Goal: Task Accomplishment & Management: Use online tool/utility

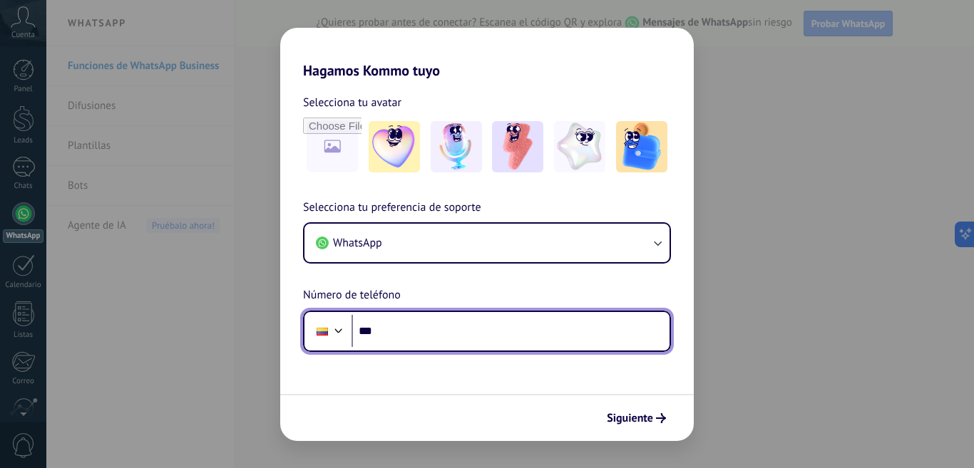
click at [393, 326] on input "***" at bounding box center [510, 331] width 318 height 33
click at [476, 336] on input "*********" at bounding box center [510, 331] width 318 height 33
type input "**********"
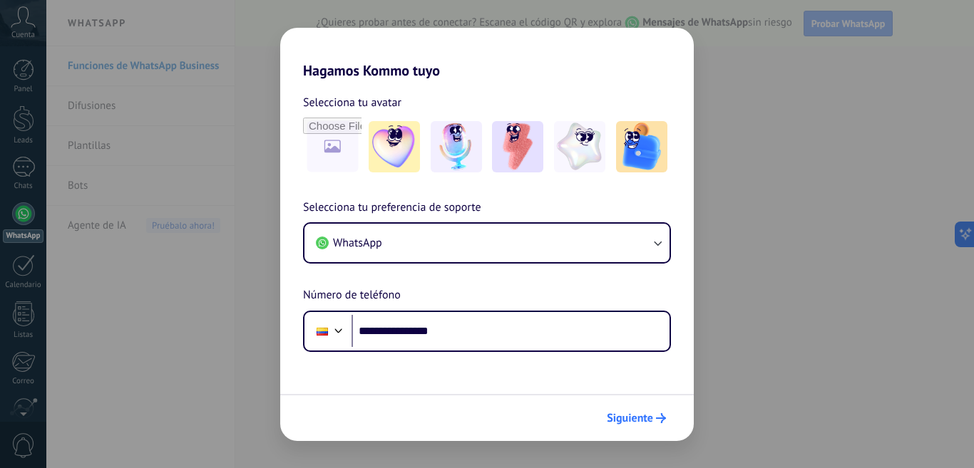
click at [650, 416] on span "Siguiente" at bounding box center [630, 418] width 46 height 10
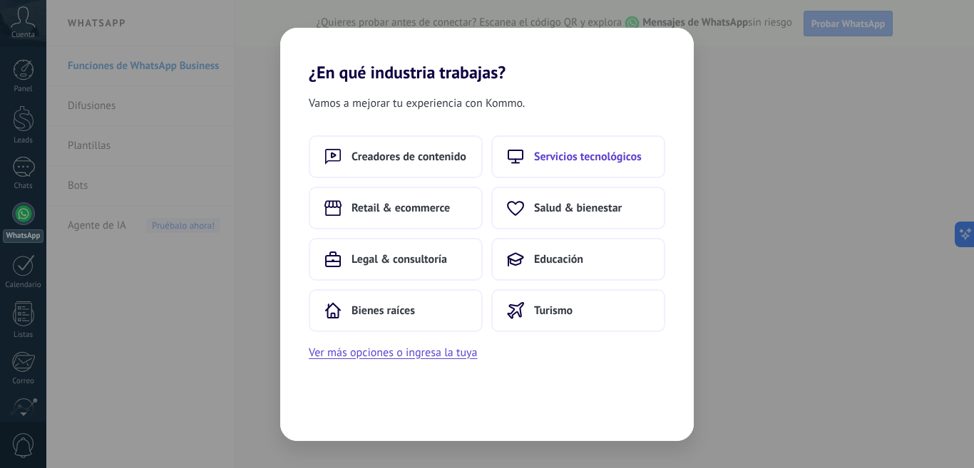
click at [580, 156] on span "Servicios tecnológicos" at bounding box center [588, 157] width 108 height 14
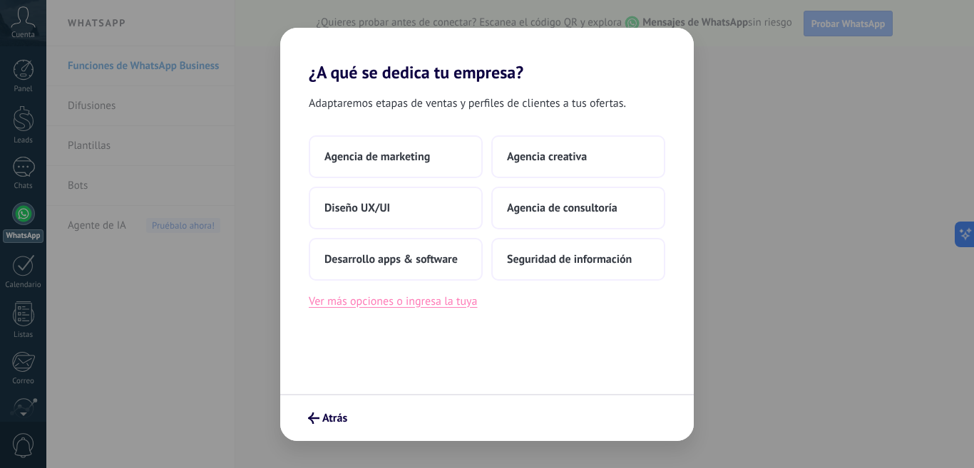
click at [434, 298] on button "Ver más opciones o ingresa la tuya" at bounding box center [393, 301] width 168 height 19
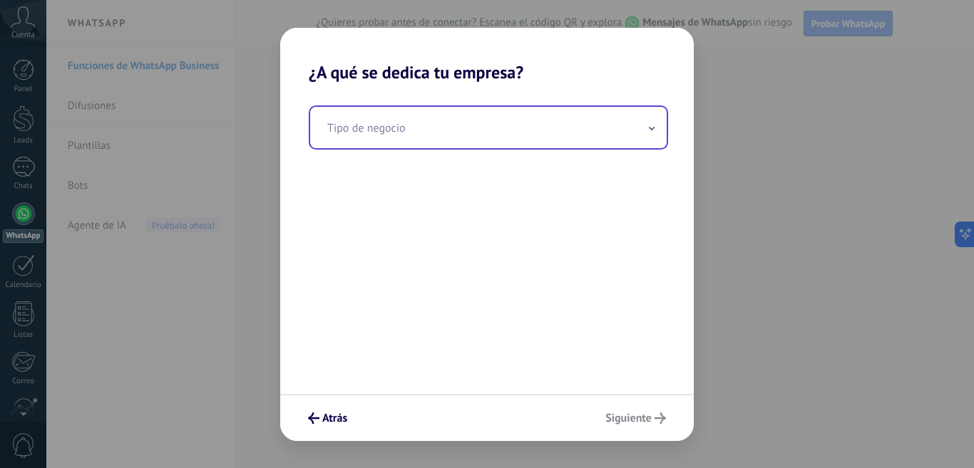
click at [646, 133] on input "text" at bounding box center [488, 127] width 356 height 41
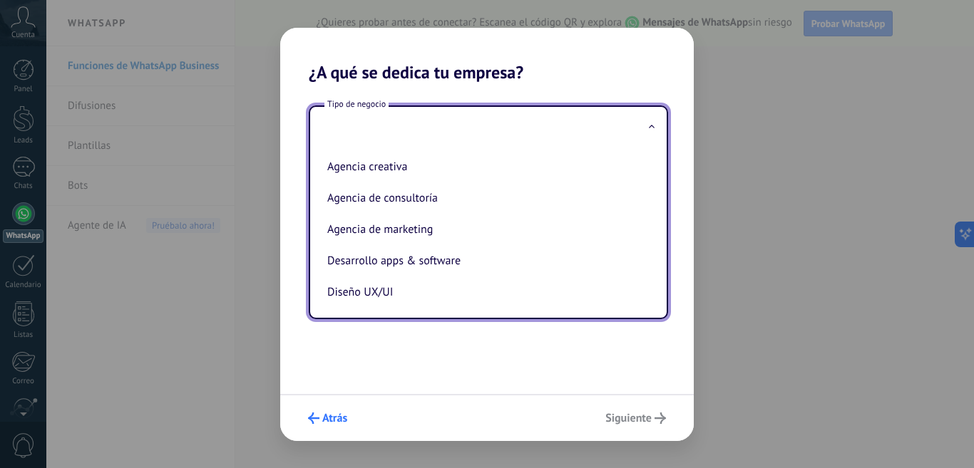
click at [342, 416] on span "Atrás" at bounding box center [334, 418] width 25 height 10
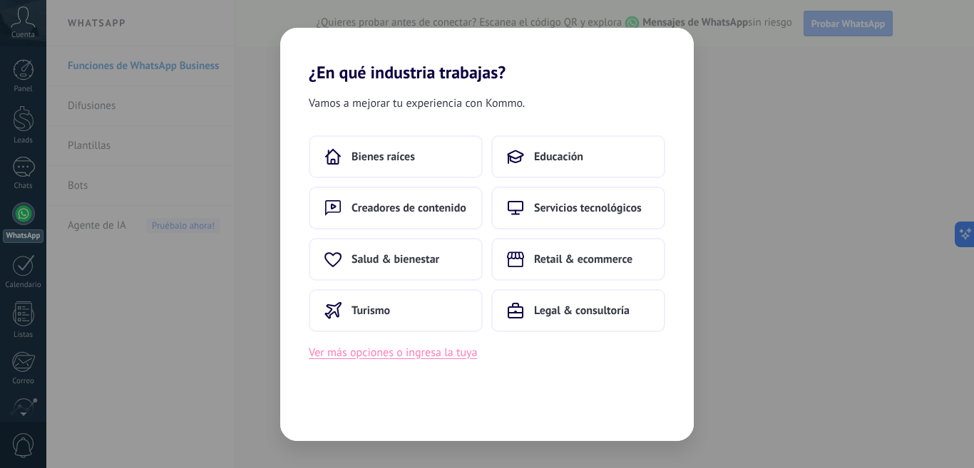
click at [390, 353] on button "Ver más opciones o ingresa la tuya" at bounding box center [393, 353] width 168 height 19
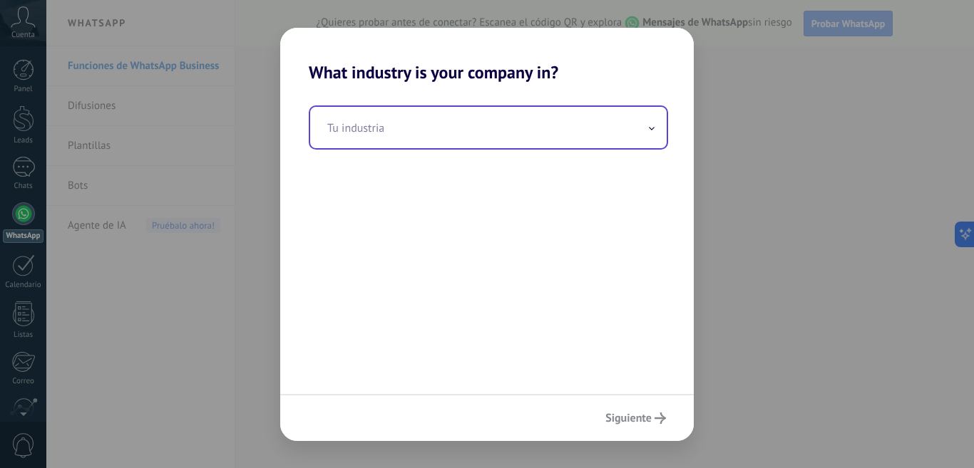
click at [648, 127] on span at bounding box center [651, 127] width 7 height 14
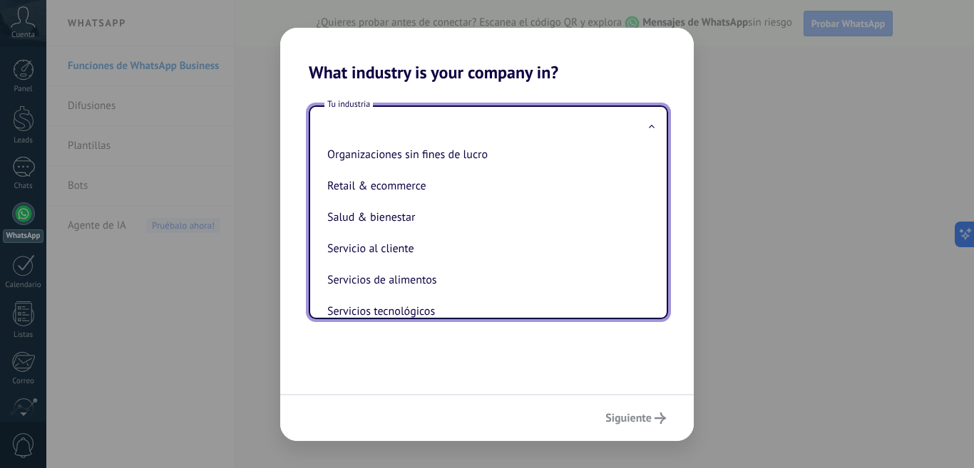
scroll to position [285, 0]
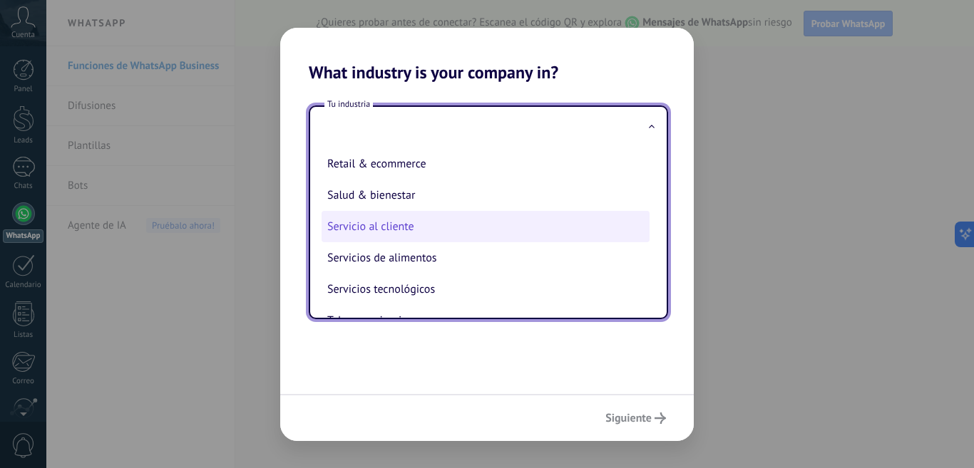
click at [503, 231] on li "Servicio al cliente" at bounding box center [485, 226] width 328 height 31
type input "**********"
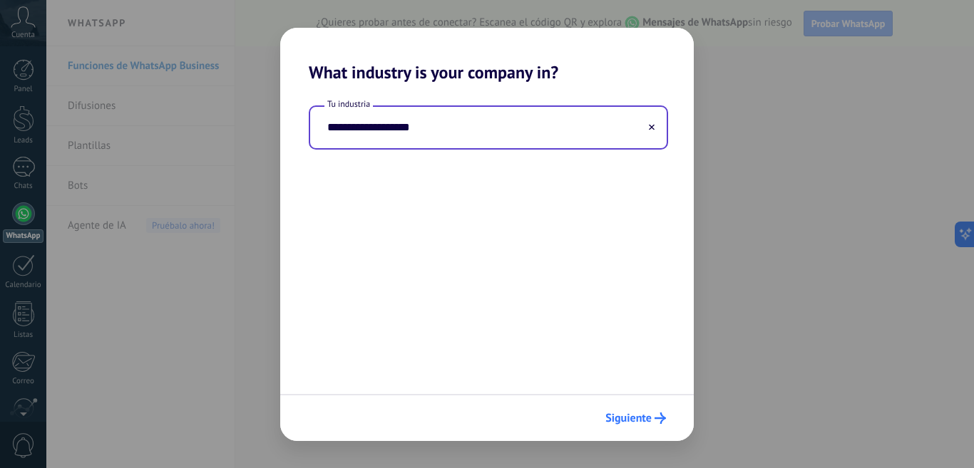
click at [639, 413] on span "Siguiente" at bounding box center [628, 418] width 46 height 10
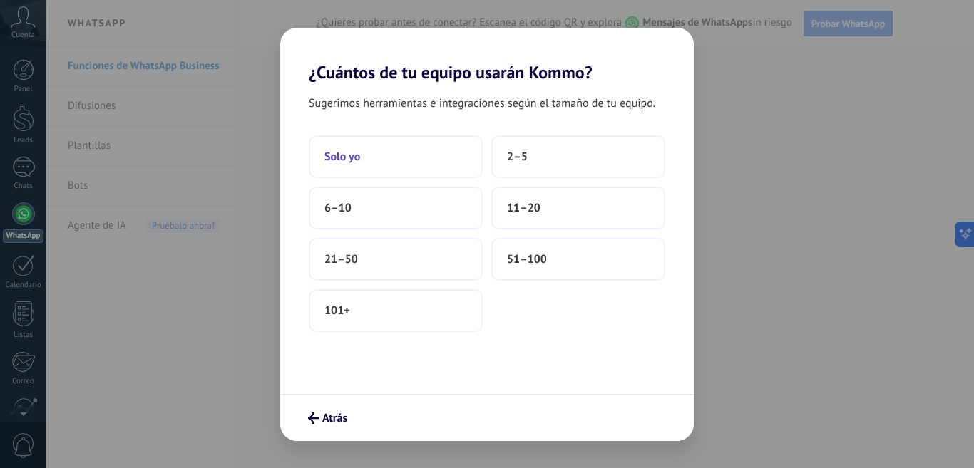
click at [405, 158] on button "Solo yo" at bounding box center [396, 156] width 174 height 43
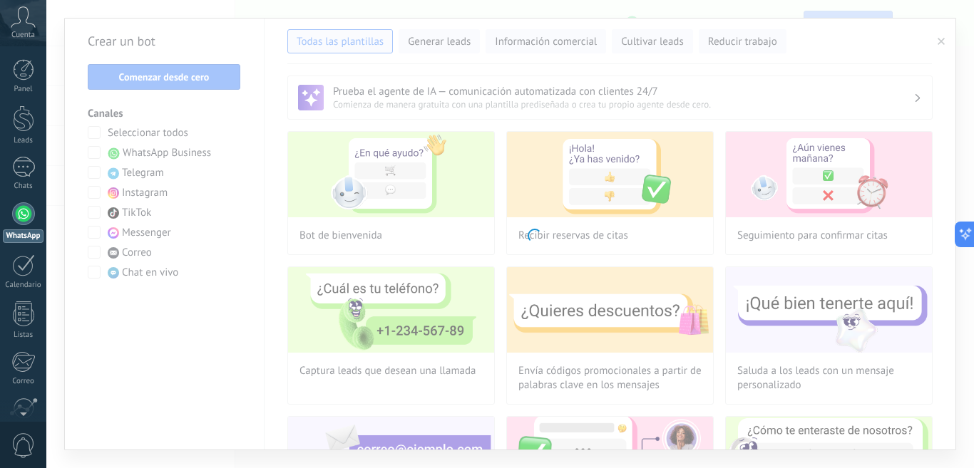
click at [523, 43] on body ".abccls-1,.abccls-2{fill-rule:evenodd}.abccls-2{fill:#fff} .abfcls-1{fill:none}…" at bounding box center [487, 234] width 974 height 468
click at [455, 49] on body ".abccls-1,.abccls-2{fill-rule:evenodd}.abccls-2{fill:#fff} .abfcls-1{fill:none}…" at bounding box center [487, 234] width 974 height 468
click at [519, 241] on body ".abccls-1,.abccls-2{fill-rule:evenodd}.abccls-2{fill:#fff} .abfcls-1{fill:none}…" at bounding box center [487, 234] width 974 height 468
click at [516, 240] on body ".abccls-1,.abccls-2{fill-rule:evenodd}.abccls-2{fill:#fff} .abfcls-1{fill:none}…" at bounding box center [487, 234] width 974 height 468
click at [515, 238] on body ".abccls-1,.abccls-2{fill-rule:evenodd}.abccls-2{fill:#fff} .abfcls-1{fill:none}…" at bounding box center [487, 234] width 974 height 468
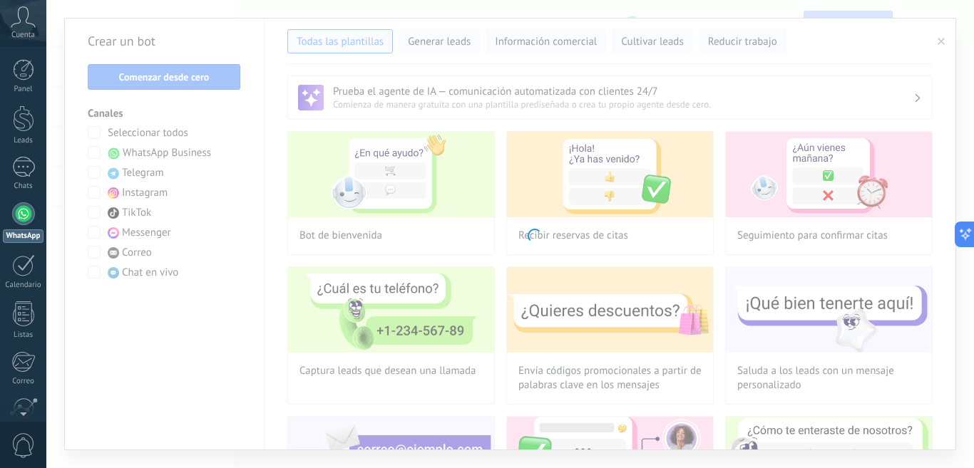
click at [22, 212] on div at bounding box center [23, 213] width 23 height 23
click at [159, 168] on body ".abccls-1,.abccls-2{fill-rule:evenodd}.abccls-2{fill:#fff} .abfcls-1{fill:none}…" at bounding box center [487, 234] width 974 height 468
click at [199, 98] on body ".abccls-1,.abccls-2{fill-rule:evenodd}.abccls-2{fill:#fff} .abfcls-1{fill:none}…" at bounding box center [487, 234] width 974 height 468
click at [206, 78] on body ".abccls-1,.abccls-2{fill-rule:evenodd}.abccls-2{fill:#fff} .abfcls-1{fill:none}…" at bounding box center [487, 234] width 974 height 468
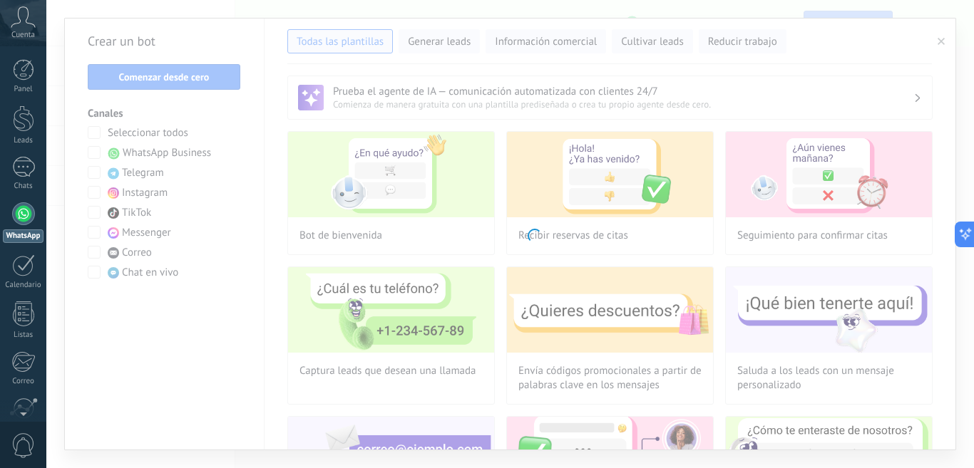
click at [206, 78] on body ".abccls-1,.abccls-2{fill-rule:evenodd}.abccls-2{fill:#fff} .abfcls-1{fill:none}…" at bounding box center [487, 234] width 974 height 468
click at [314, 44] on body ".abccls-1,.abccls-2{fill-rule:evenodd}.abccls-2{fill:#fff} .abfcls-1{fill:none}…" at bounding box center [487, 234] width 974 height 468
click at [407, 145] on body ".abccls-1,.abccls-2{fill-rule:evenodd}.abccls-2{fill:#fff} .abfcls-1{fill:none}…" at bounding box center [487, 234] width 974 height 468
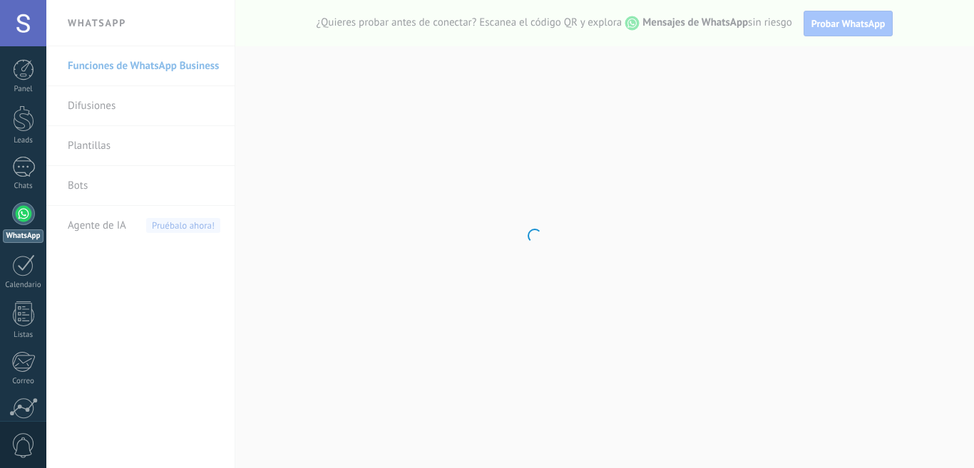
click at [846, 35] on body ".abccls-1,.abccls-2{fill-rule:evenodd}.abccls-2{fill:#fff} .abfcls-1{fill:none}…" at bounding box center [487, 234] width 974 height 468
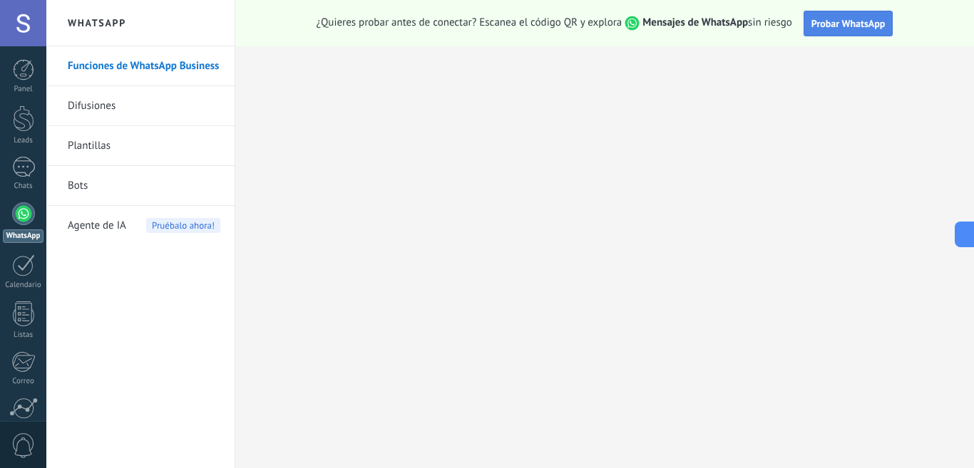
click at [839, 22] on span "Probar WhatsApp" at bounding box center [848, 23] width 74 height 13
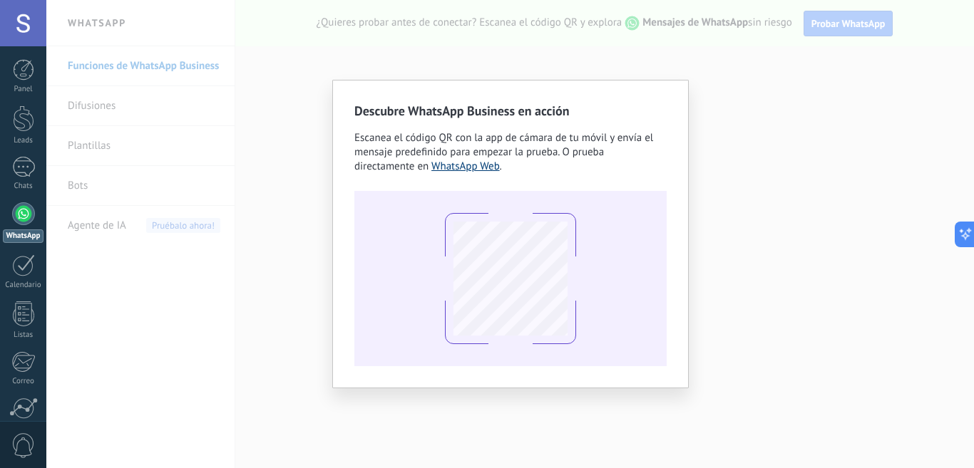
click at [471, 168] on link "WhatsApp Web" at bounding box center [465, 167] width 68 height 14
click at [25, 175] on div "1" at bounding box center [23, 167] width 23 height 21
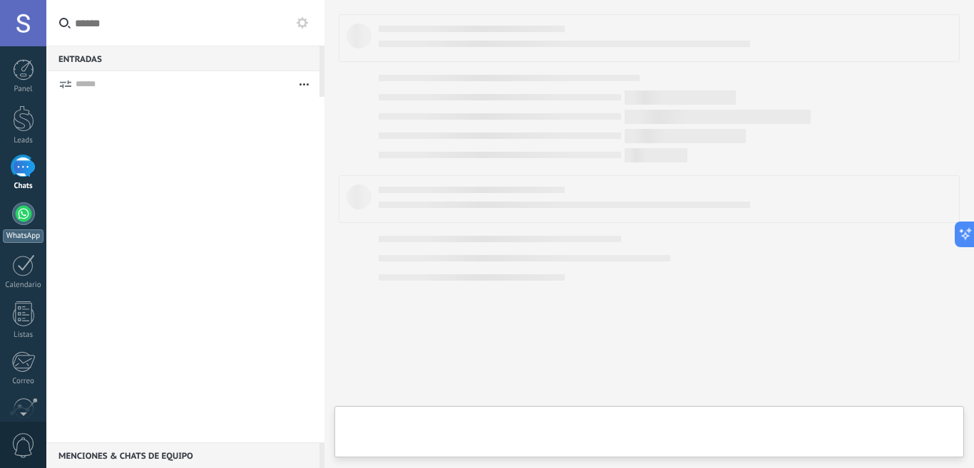
click at [24, 212] on div at bounding box center [23, 213] width 23 height 23
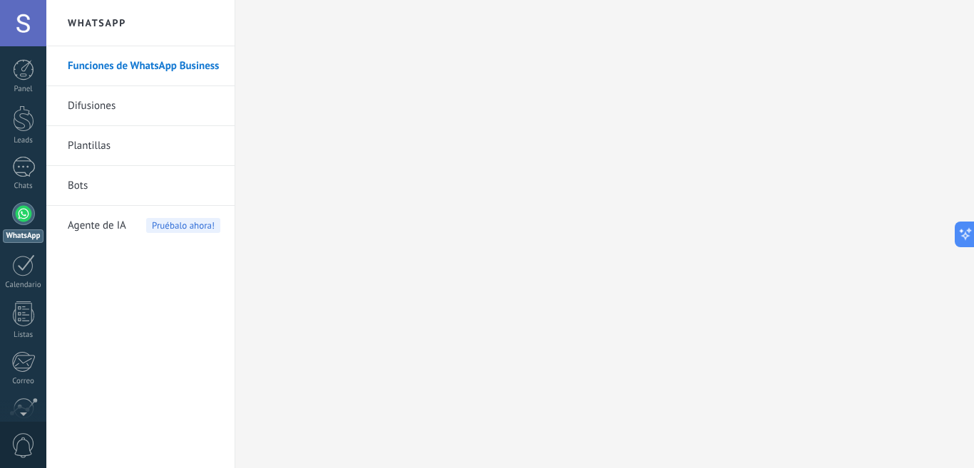
click at [78, 147] on link "Plantillas" at bounding box center [144, 146] width 153 height 40
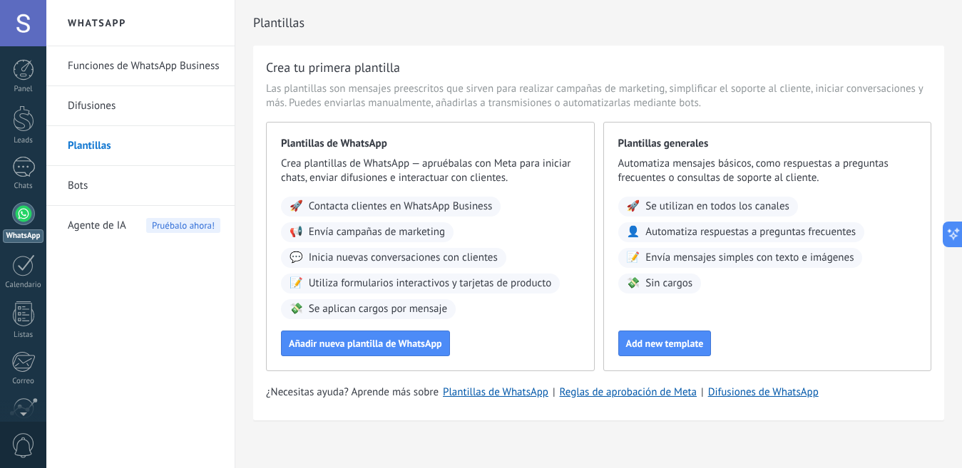
click at [756, 259] on span "Envía mensajes simples con texto e imágenes" at bounding box center [749, 258] width 208 height 14
click at [664, 344] on span "Add new template" at bounding box center [665, 344] width 78 height 10
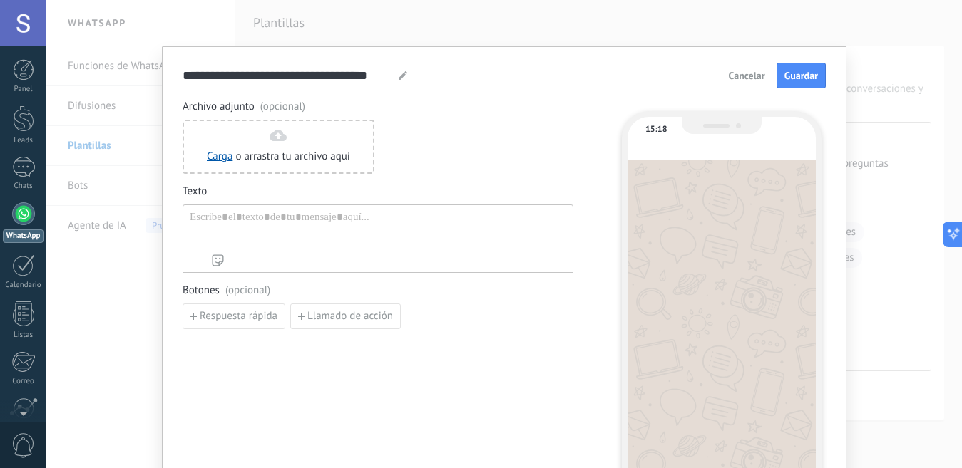
type input "**********"
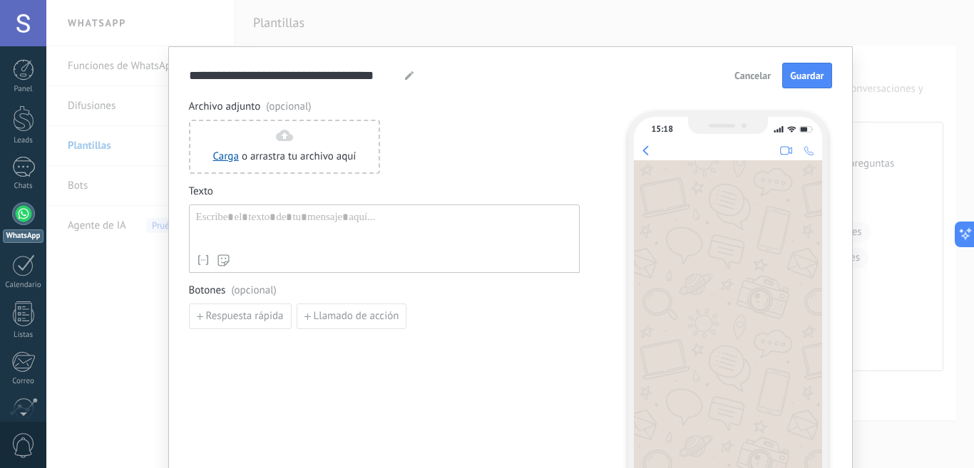
click at [221, 220] on div at bounding box center [384, 229] width 376 height 36
click at [497, 90] on form "**********" at bounding box center [510, 288] width 643 height 451
paste div
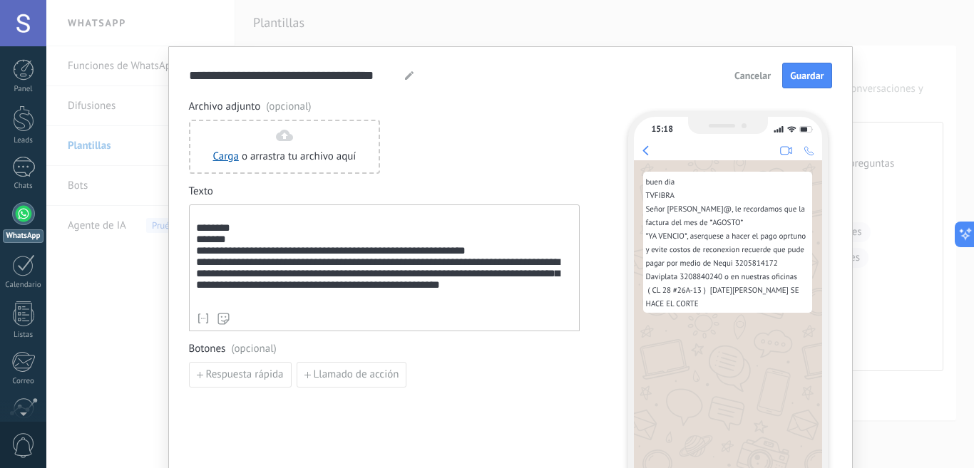
click at [503, 299] on div "**********" at bounding box center [384, 258] width 376 height 95
drag, startPoint x: 525, startPoint y: 299, endPoint x: 515, endPoint y: 299, distance: 10.7
click at [515, 299] on div "**********" at bounding box center [384, 258] width 376 height 95
click at [545, 304] on div "**********" at bounding box center [384, 265] width 376 height 108
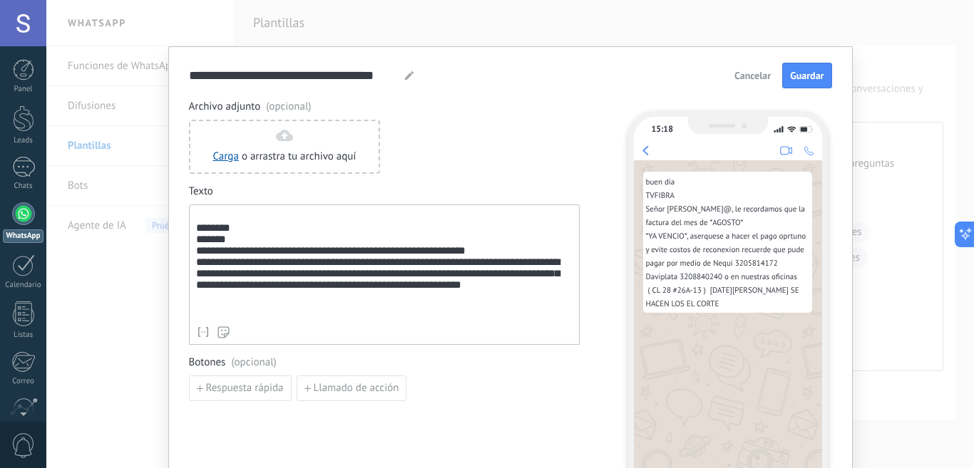
click at [545, 304] on div "**********" at bounding box center [384, 265] width 376 height 108
click at [564, 298] on div "**********" at bounding box center [384, 258] width 376 height 95
click at [790, 74] on span "Guardar" at bounding box center [807, 76] width 34 height 10
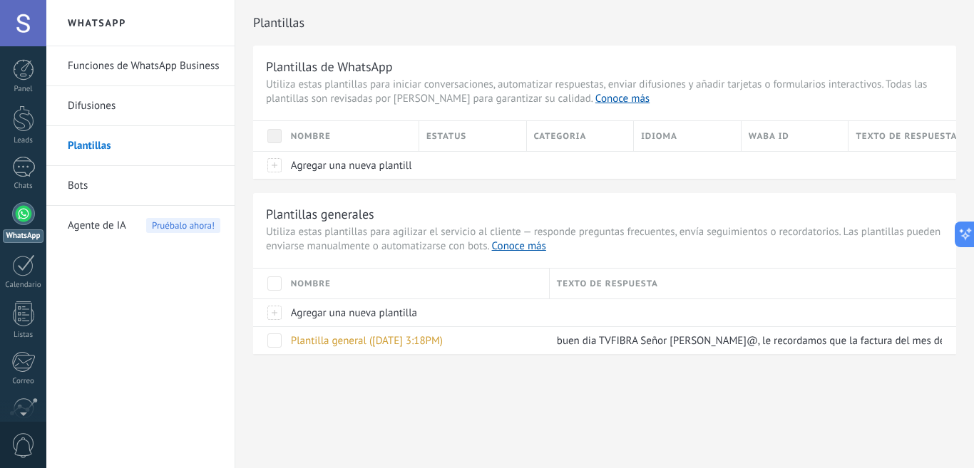
click at [282, 343] on div at bounding box center [268, 340] width 31 height 28
click at [278, 340] on span at bounding box center [274, 341] width 14 height 14
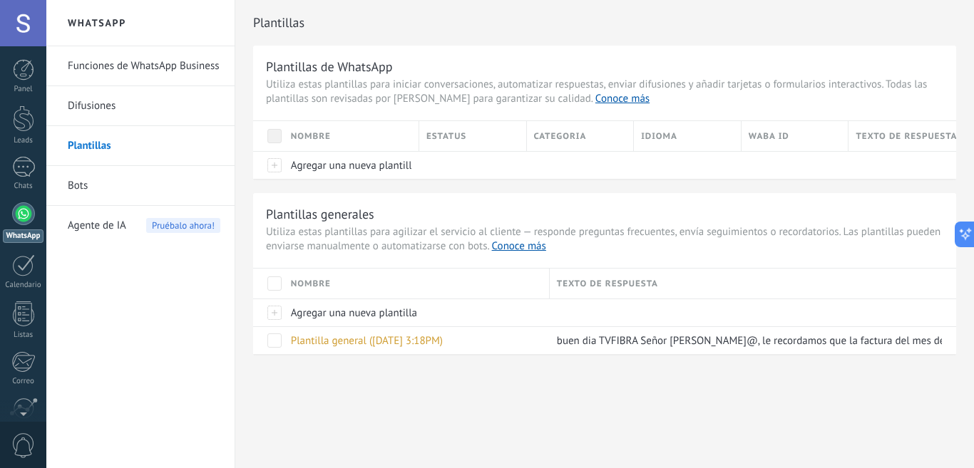
click at [509, 339] on div "Plantilla general ([DATE] 3:18PM)" at bounding box center [413, 340] width 259 height 27
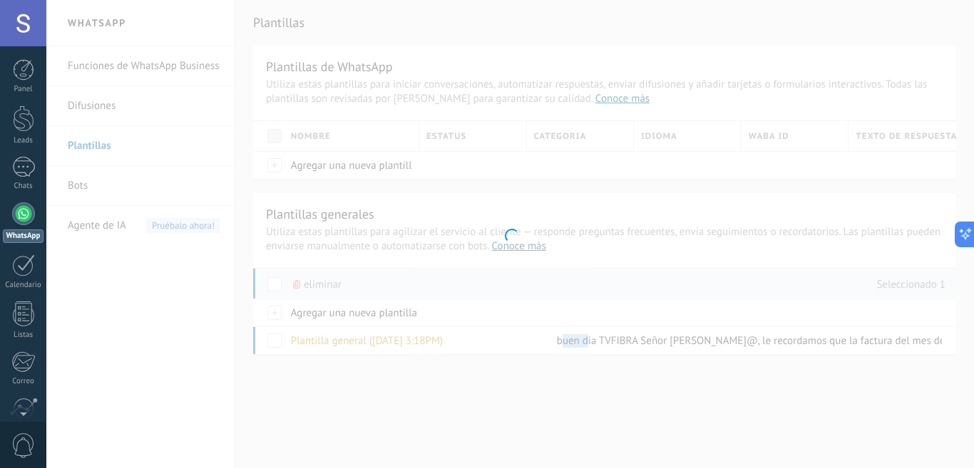
click at [199, 300] on div at bounding box center [509, 234] width 927 height 468
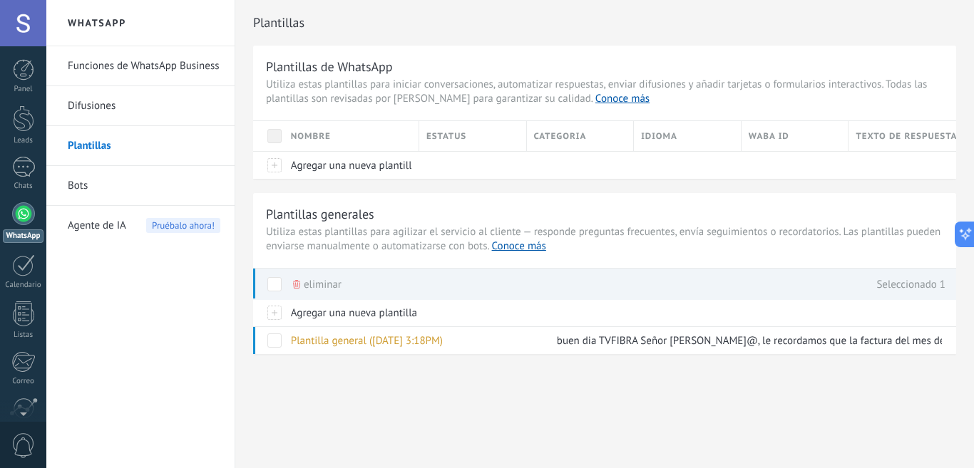
click at [194, 299] on div "Funciones de WhatsApp Business Difusiones Plantillas Bots Agente de IA Pruébalo…" at bounding box center [140, 257] width 188 height 422
click at [175, 314] on div "Funciones de WhatsApp Business Difusiones Plantillas Bots Agente de IA Pruébalo…" at bounding box center [140, 257] width 188 height 422
click at [121, 362] on div "Funciones de WhatsApp Business Difusiones Plantillas Bots Agente de IA Pruébalo…" at bounding box center [140, 257] width 188 height 422
click at [268, 345] on span at bounding box center [274, 341] width 14 height 14
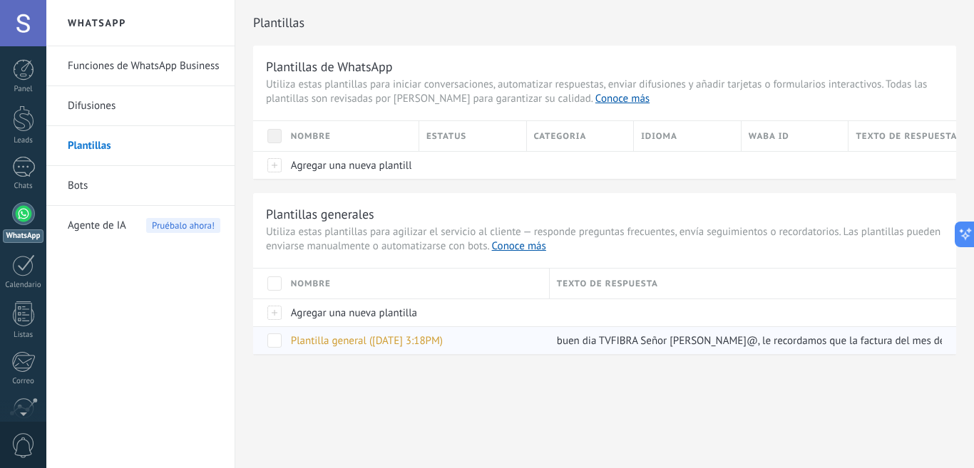
click at [279, 339] on span at bounding box center [274, 341] width 14 height 14
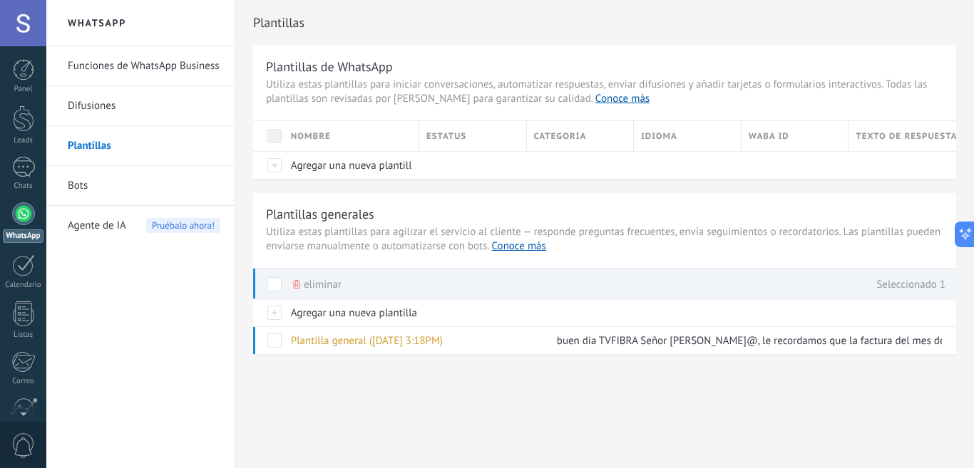
click at [150, 317] on div "Funciones de WhatsApp Business Difusiones Plantillas Bots Agente de IA Pruébalo…" at bounding box center [140, 257] width 188 height 422
click at [512, 247] on link "Conoce más" at bounding box center [519, 247] width 54 height 14
click at [161, 225] on span "Pruébalo ahora!" at bounding box center [183, 225] width 74 height 15
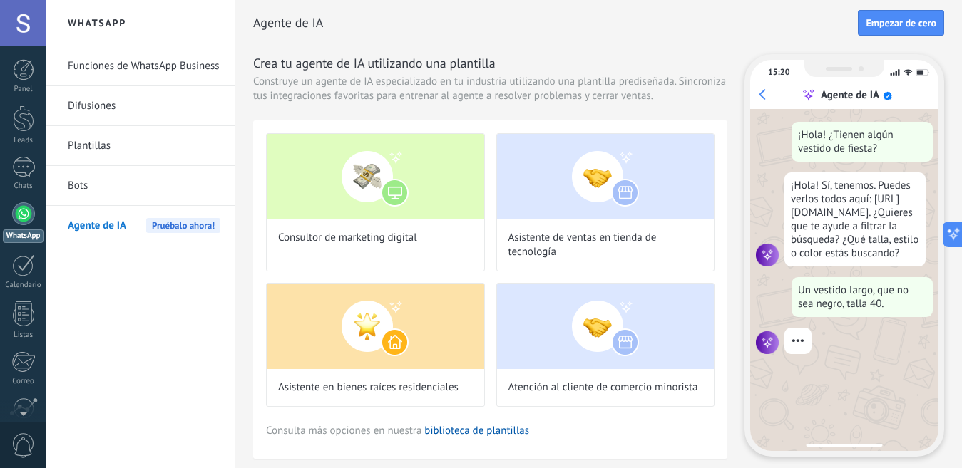
click at [108, 150] on link "Plantillas" at bounding box center [144, 146] width 153 height 40
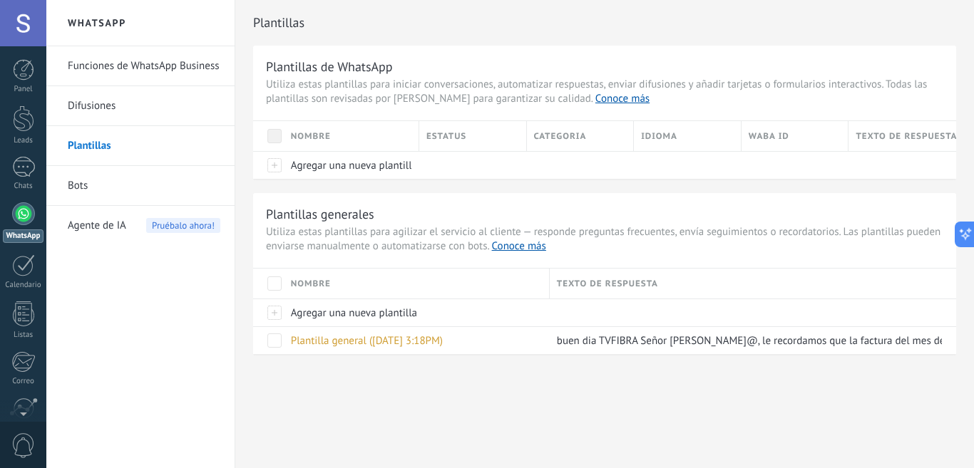
click at [129, 67] on link "Funciones de WhatsApp Business" at bounding box center [144, 66] width 153 height 40
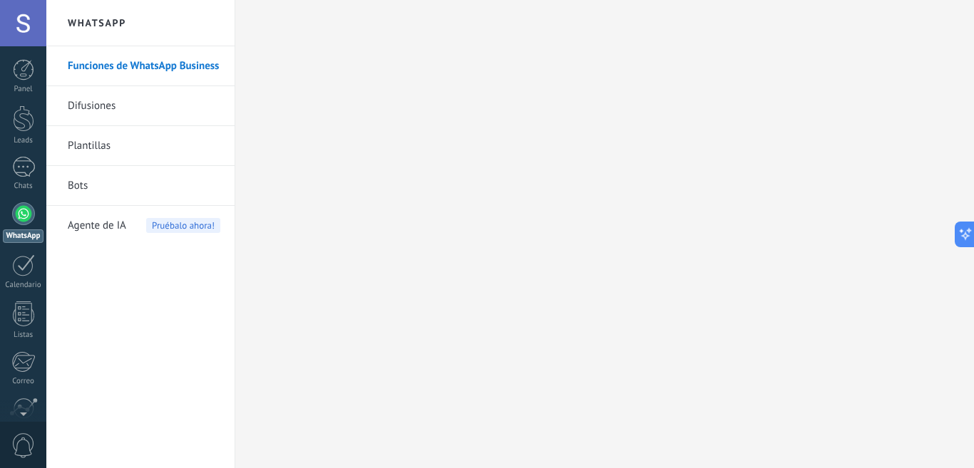
click at [98, 149] on link "Plantillas" at bounding box center [144, 146] width 153 height 40
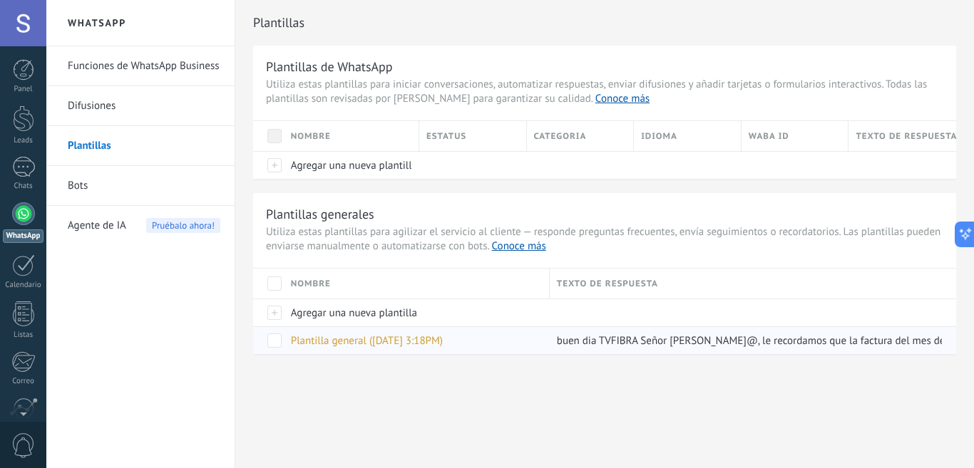
click at [349, 341] on span "Plantilla general ([DATE] 3:18PM)" at bounding box center [367, 341] width 152 height 14
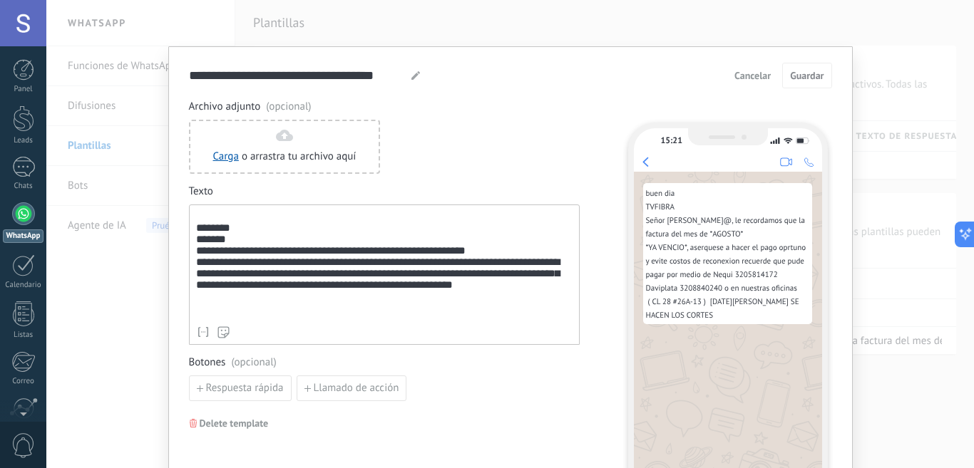
scroll to position [71, 0]
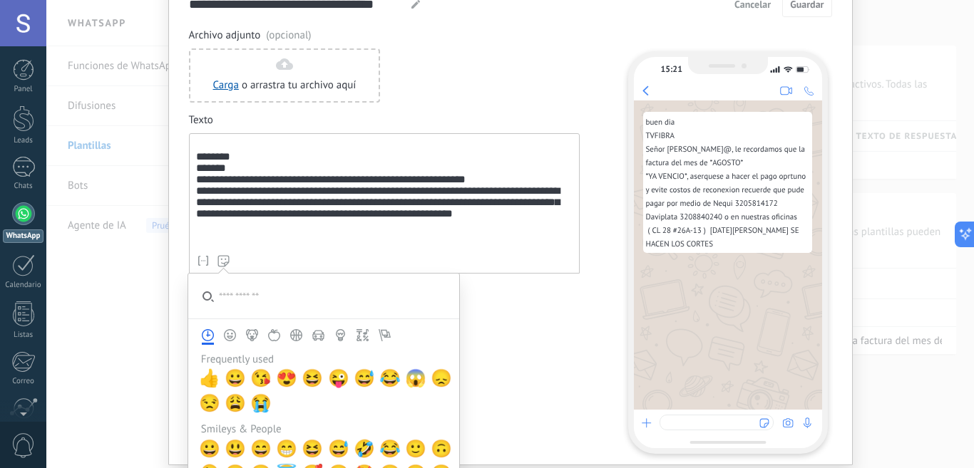
click at [231, 335] on icon "Smileys & People" at bounding box center [230, 335] width 12 height 12
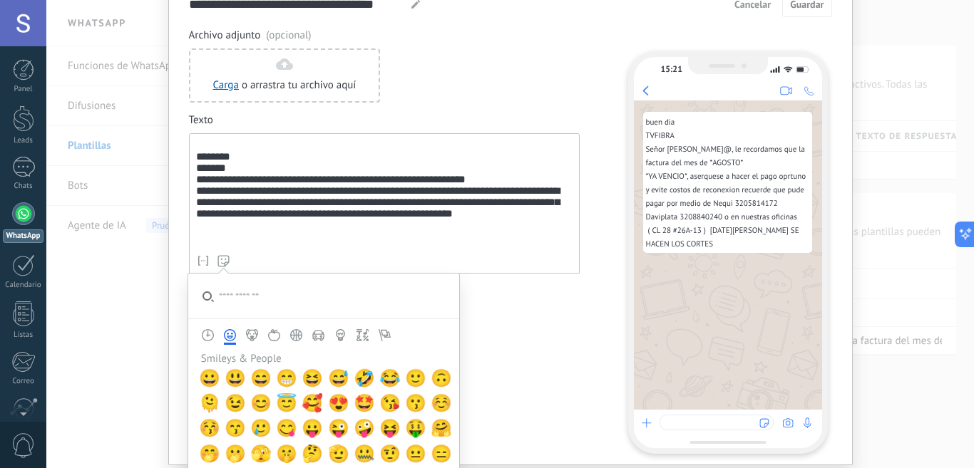
click at [250, 332] on icon "Animals & Nature" at bounding box center [252, 335] width 12 height 12
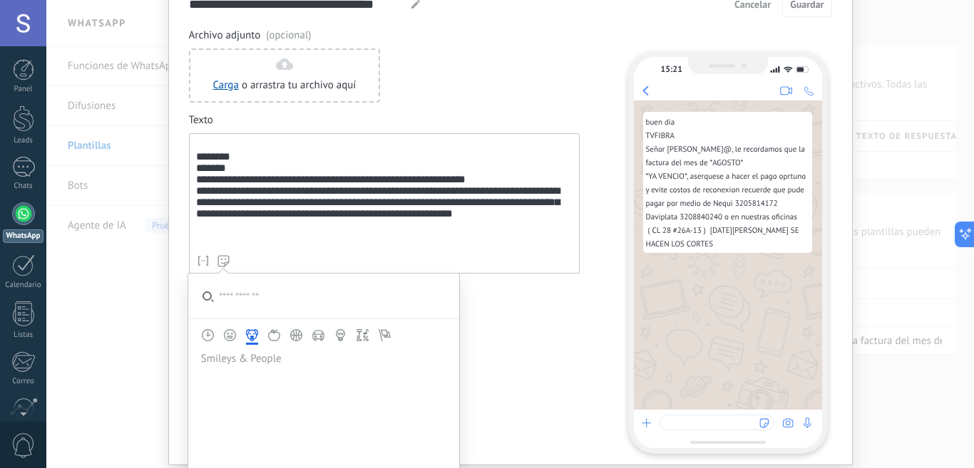
scroll to position [1424, 0]
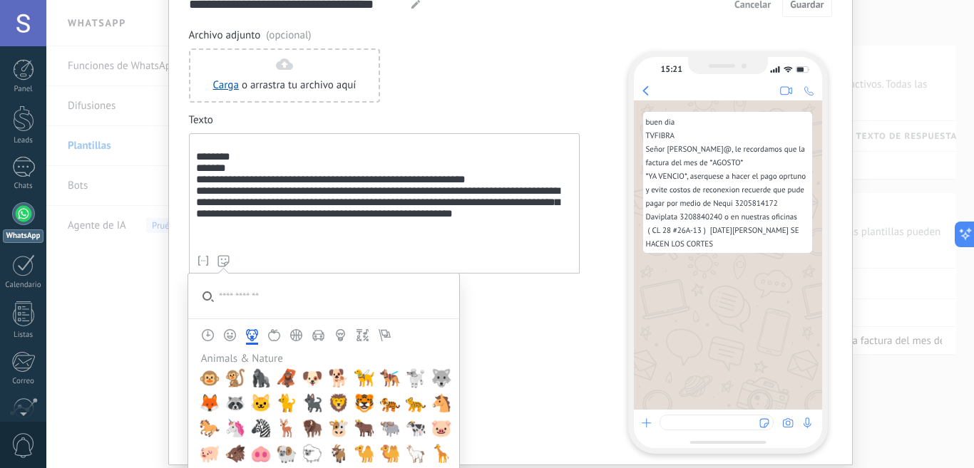
click at [314, 336] on icon "Travel & Places" at bounding box center [318, 336] width 8 height 3
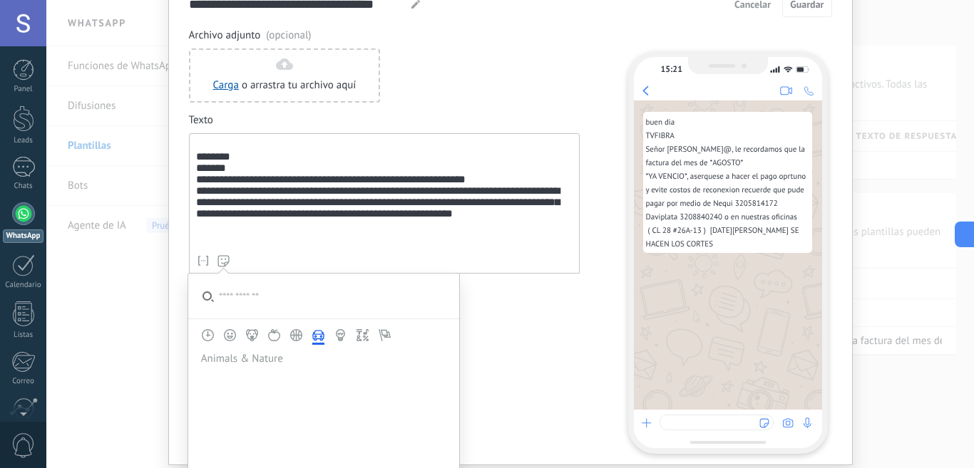
click at [363, 334] on icon "Simbolos" at bounding box center [362, 335] width 12 height 12
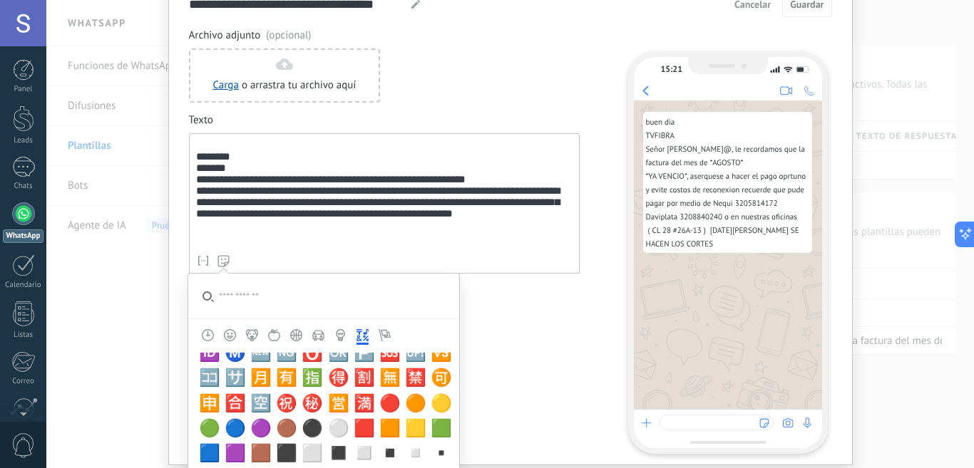
scroll to position [4187, 0]
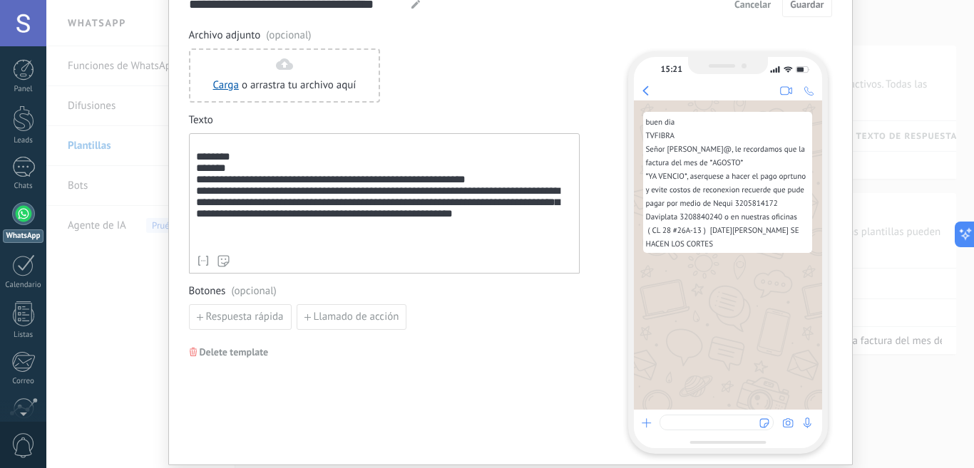
click at [243, 246] on div "**********" at bounding box center [384, 194] width 376 height 108
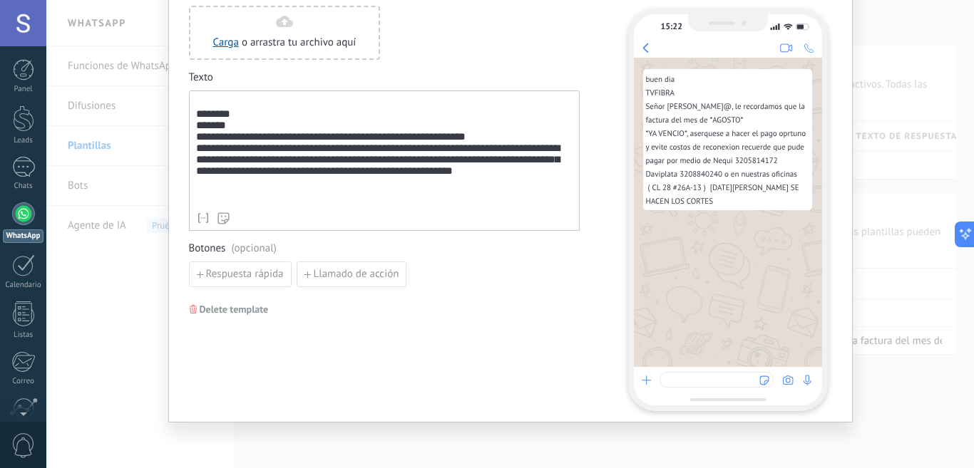
scroll to position [115, 0]
click at [738, 371] on div at bounding box center [728, 385] width 188 height 38
click at [733, 377] on div at bounding box center [716, 379] width 114 height 16
click at [806, 379] on icon at bounding box center [807, 380] width 12 height 12
click at [722, 373] on div at bounding box center [716, 379] width 114 height 16
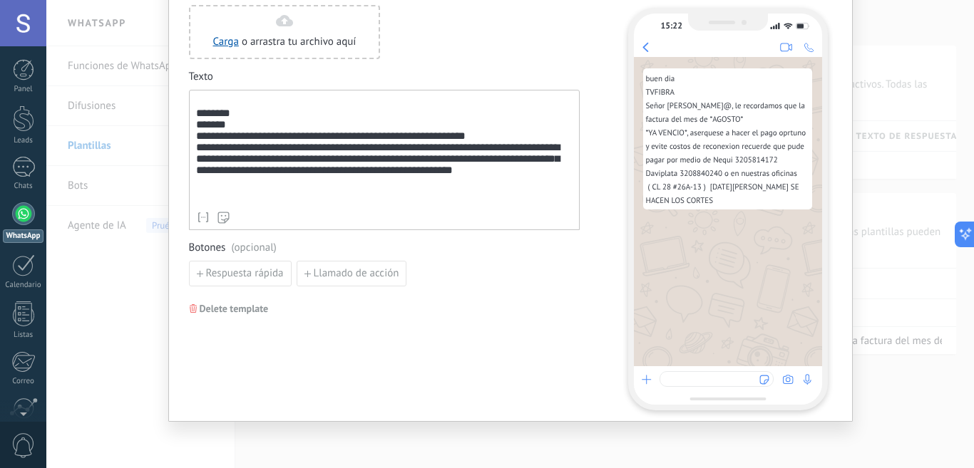
click at [704, 363] on div "buen dia TVFIBRA Señor [PERSON_NAME]@, le recordamos que la factura del mes de …" at bounding box center [728, 211] width 188 height 309
click at [724, 205] on span "buen dia TVFIBRA Señor [PERSON_NAME]@, le recordamos que la factura del mes de …" at bounding box center [727, 140] width 162 height 132
click at [767, 147] on span "buen dia TVFIBRA Señor [PERSON_NAME]@, le recordamos que la factura del mes de …" at bounding box center [727, 140] width 162 height 132
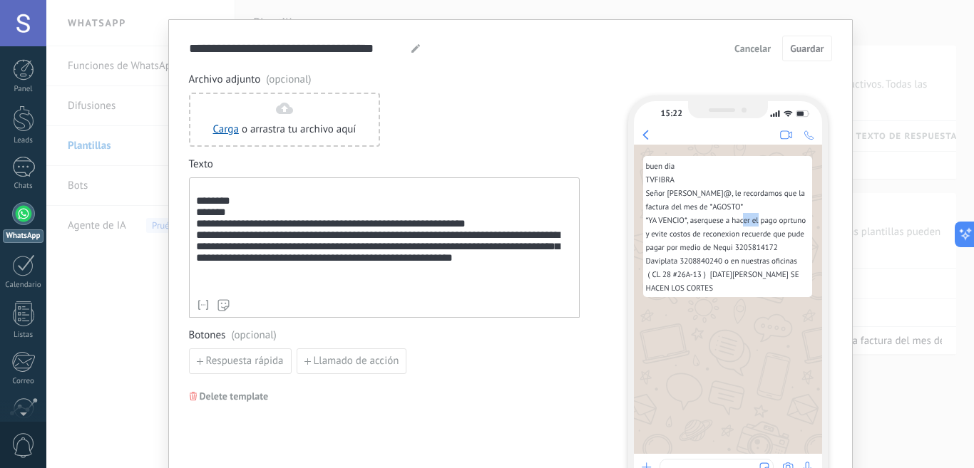
scroll to position [0, 0]
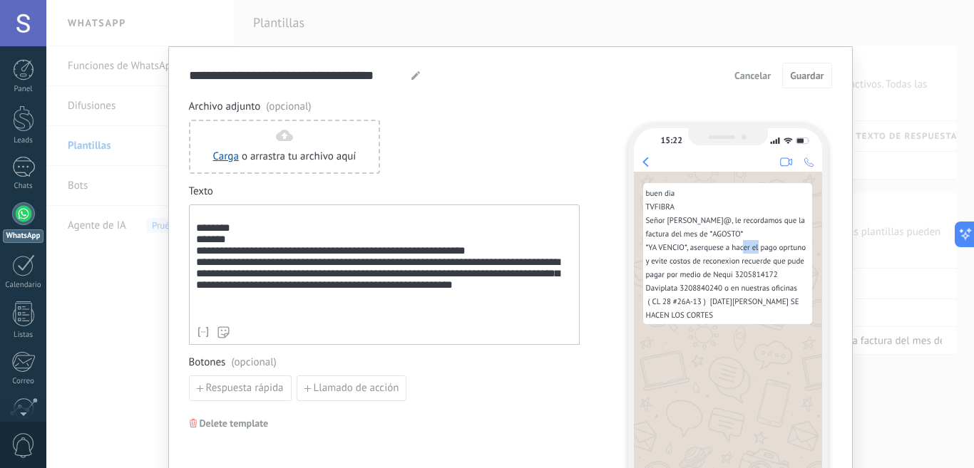
click at [796, 76] on span "Guardar" at bounding box center [807, 76] width 34 height 10
click at [806, 77] on span "Guardar" at bounding box center [807, 76] width 34 height 10
click at [90, 228] on div "**********" at bounding box center [509, 234] width 927 height 468
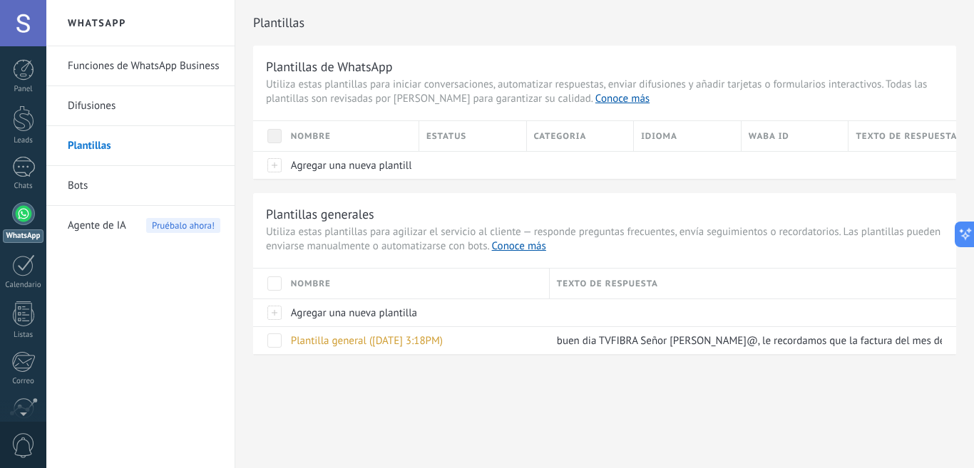
click at [81, 189] on link "Bots" at bounding box center [144, 186] width 153 height 40
click at [81, 189] on body ".abccls-1,.abccls-2{fill-rule:evenodd}.abccls-2{fill:#fff} .abfcls-1{fill:none}…" at bounding box center [487, 234] width 974 height 468
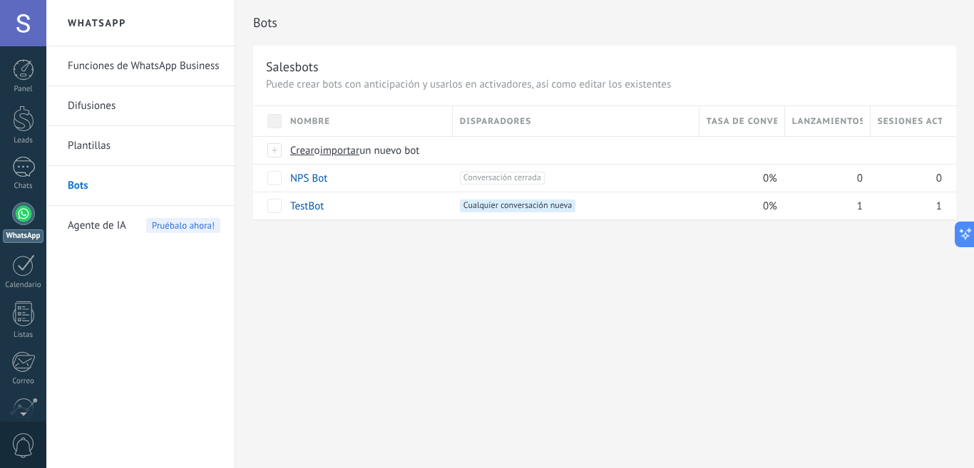
click at [92, 140] on link "Plantillas" at bounding box center [144, 146] width 153 height 40
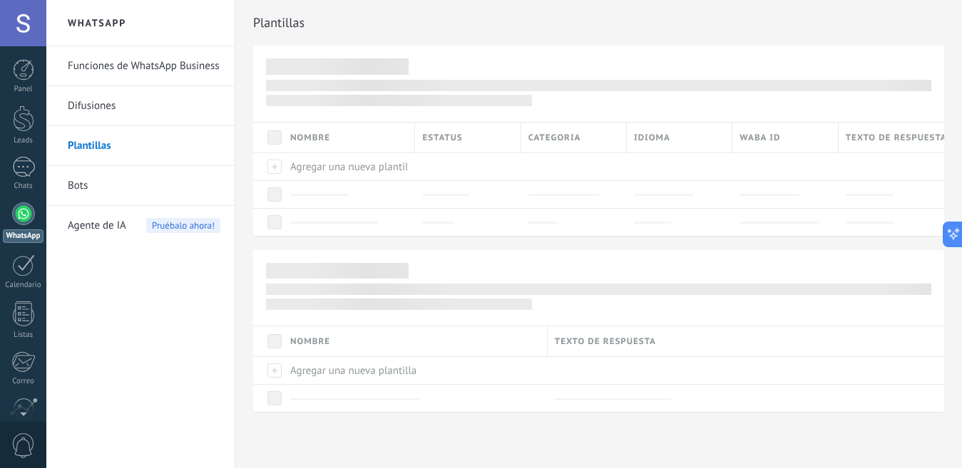
click at [83, 104] on link "Difusiones" at bounding box center [144, 106] width 153 height 40
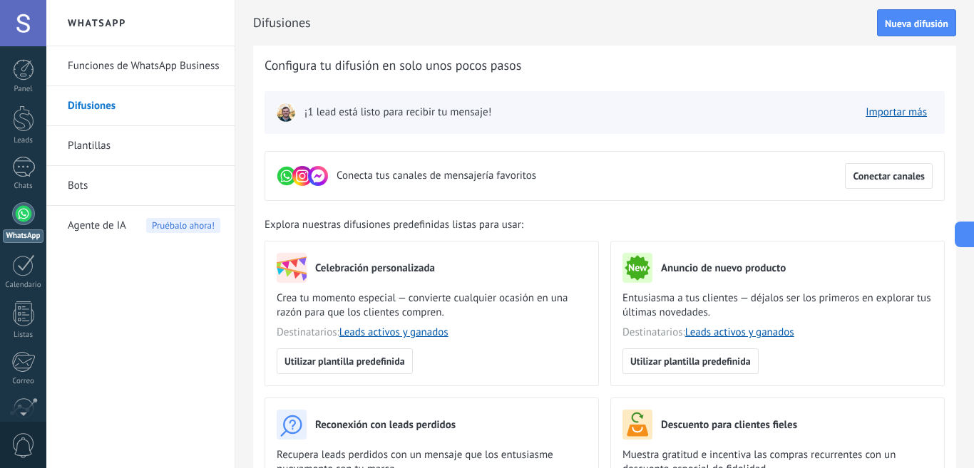
click at [129, 71] on link "Funciones de WhatsApp Business" at bounding box center [144, 66] width 153 height 40
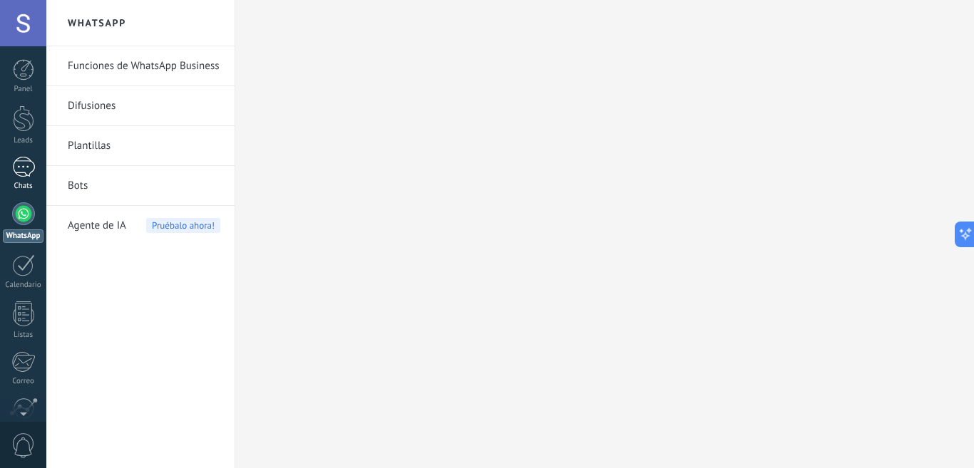
click at [21, 163] on div "1" at bounding box center [23, 167] width 23 height 21
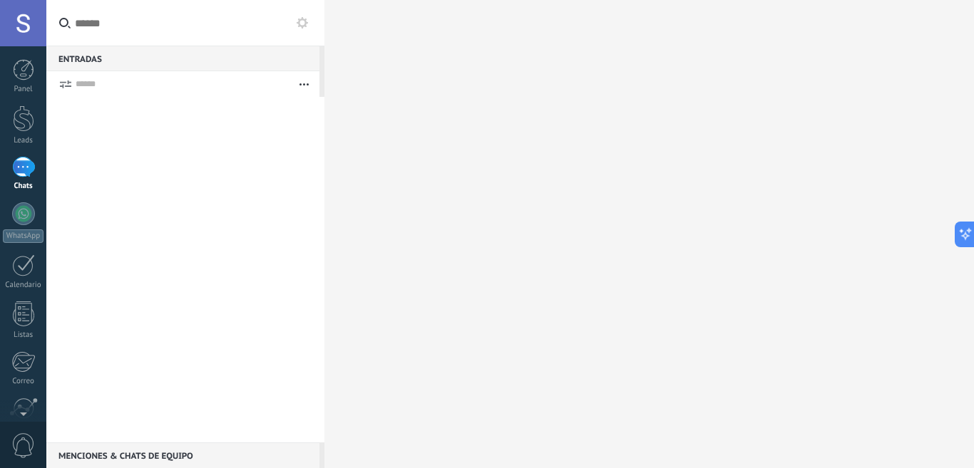
click at [113, 26] on input "text" at bounding box center [185, 23] width 278 height 46
click at [99, 27] on input "text" at bounding box center [185, 23] width 278 height 46
paste input "**********"
click at [150, 111] on div at bounding box center [185, 270] width 278 height 346
click at [144, 13] on input "**********" at bounding box center [185, 23] width 278 height 46
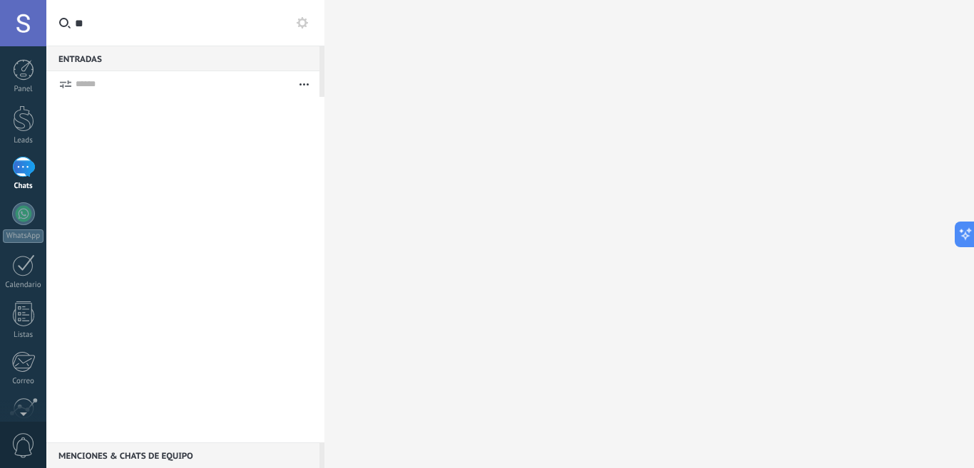
type input "*"
click at [20, 66] on div at bounding box center [23, 69] width 21 height 21
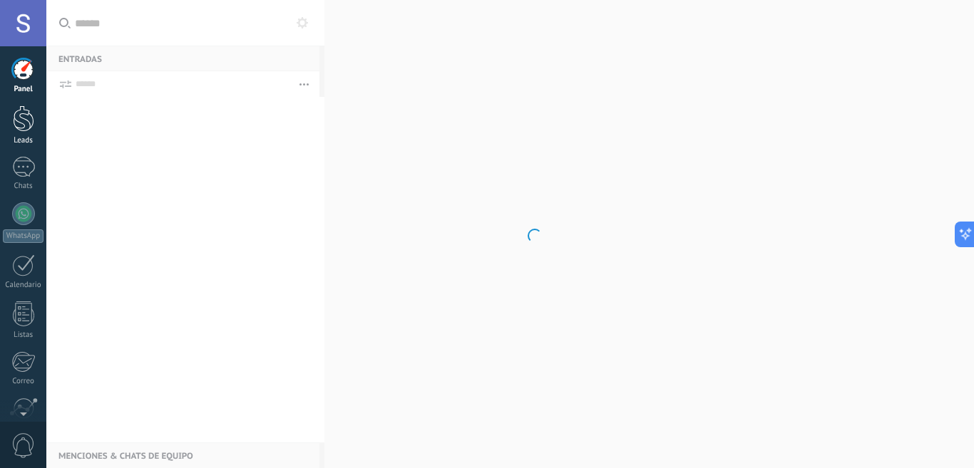
click at [24, 114] on div at bounding box center [23, 119] width 21 height 26
click at [21, 158] on div "1" at bounding box center [23, 167] width 23 height 21
click at [23, 309] on div at bounding box center [23, 314] width 21 height 25
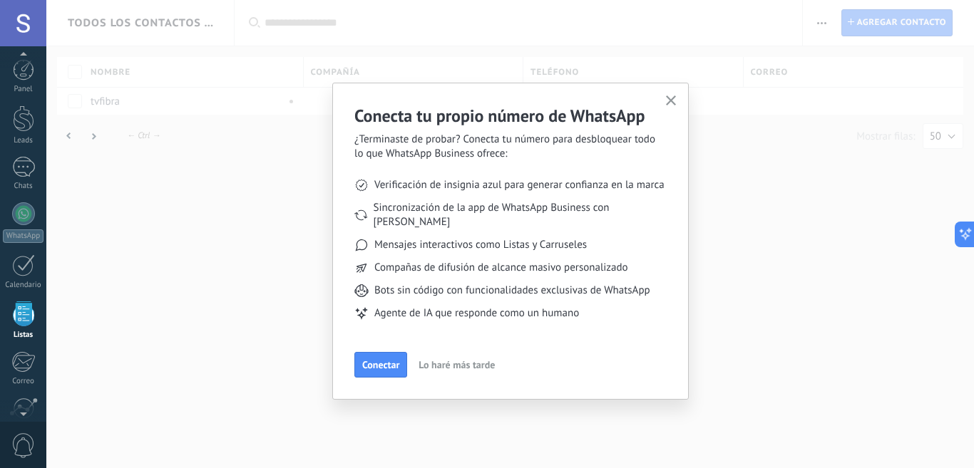
scroll to position [88, 0]
click at [670, 99] on icon "button" at bounding box center [671, 101] width 11 height 11
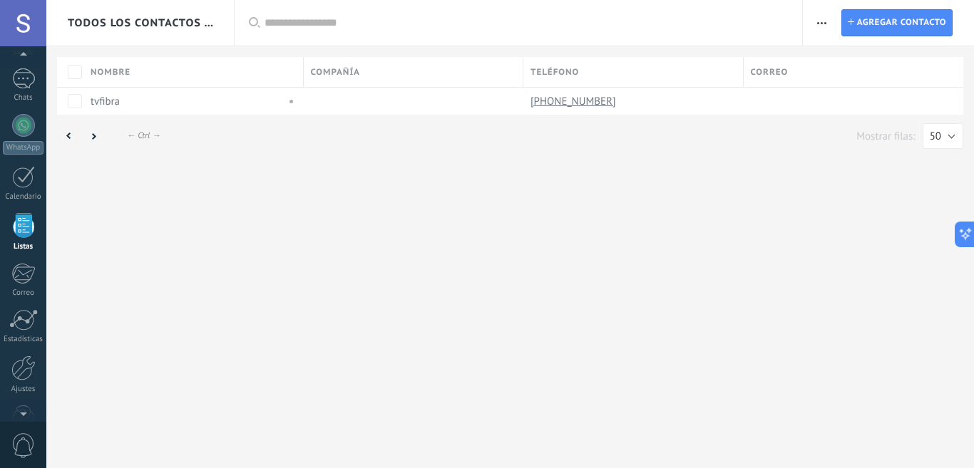
click at [823, 22] on icon "button" at bounding box center [821, 23] width 9 height 2
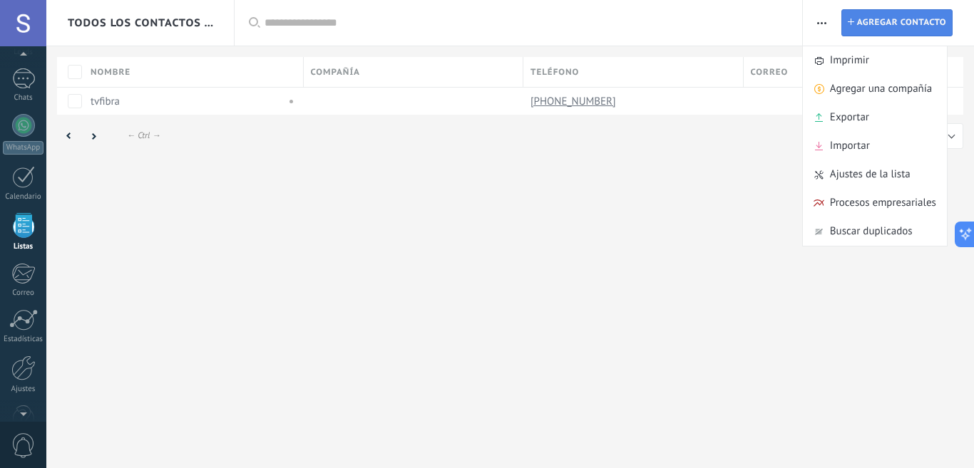
click at [874, 27] on span "Agregar contacto" at bounding box center [901, 23] width 89 height 26
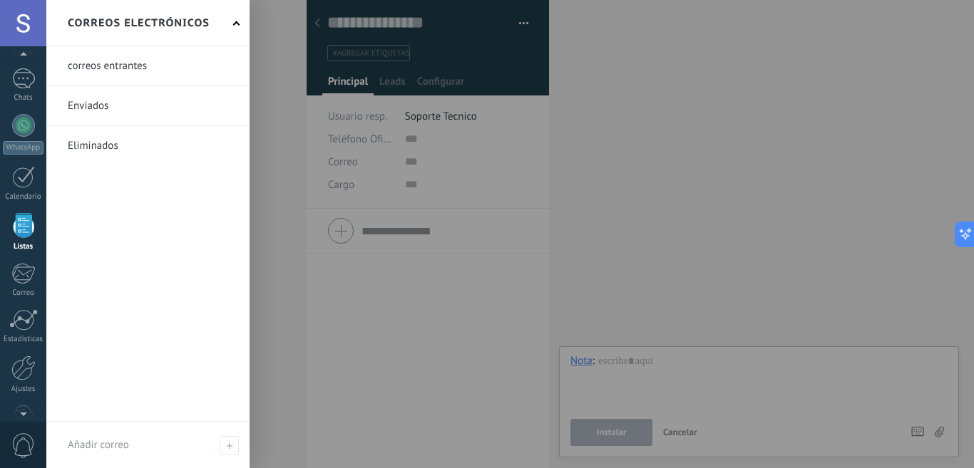
click at [91, 112] on link at bounding box center [147, 105] width 203 height 39
click at [91, 112] on div "Todos los contactos y empresas Aplicar Lista completa Contactos sin tareas Cont…" at bounding box center [487, 234] width 974 height 468
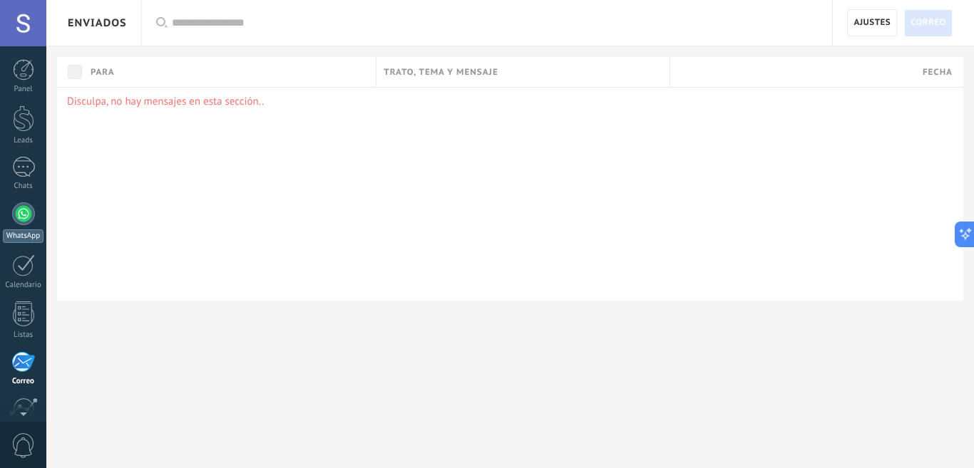
click at [24, 210] on div at bounding box center [23, 213] width 23 height 23
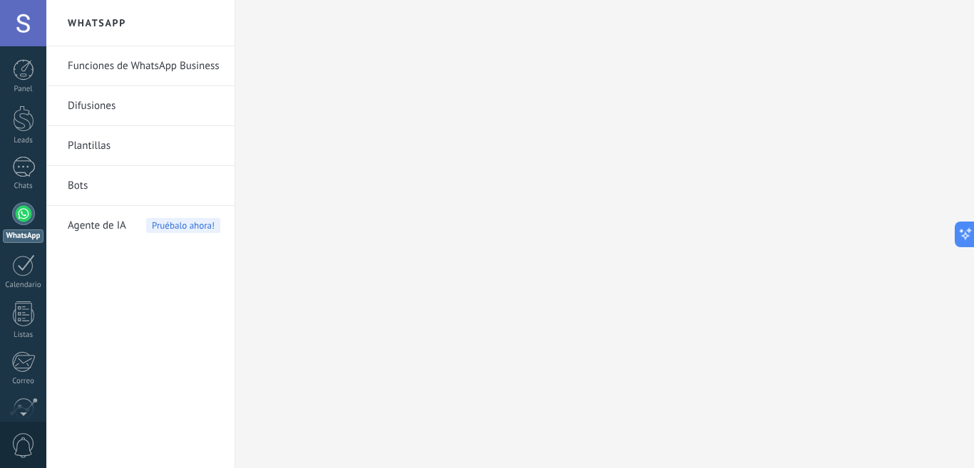
click at [86, 225] on span "Agente de IA" at bounding box center [97, 226] width 58 height 40
click at [188, 222] on span "Pruébalo ahora!" at bounding box center [183, 225] width 74 height 15
click at [179, 219] on span "Pruébalo ahora!" at bounding box center [183, 225] width 74 height 15
click at [198, 225] on span "Pruébalo ahora!" at bounding box center [183, 225] width 74 height 15
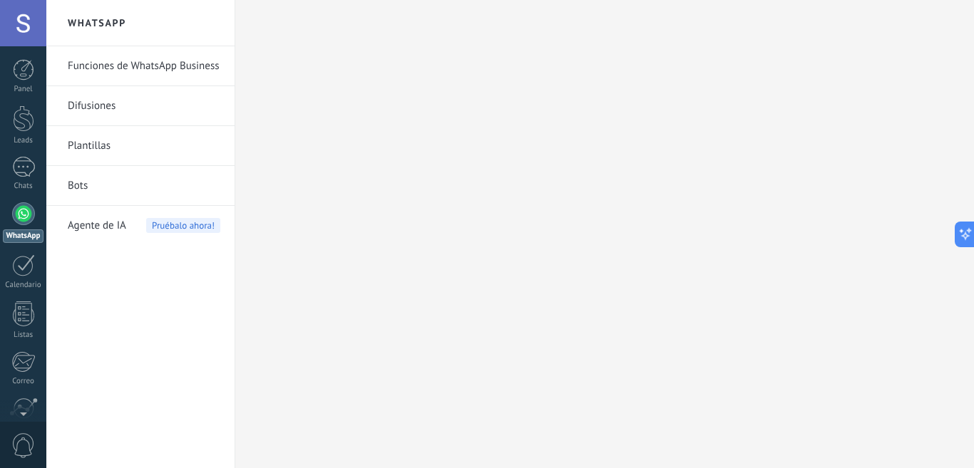
click at [83, 142] on link "Plantillas" at bounding box center [144, 146] width 153 height 40
click at [86, 143] on link "Plantillas" at bounding box center [144, 146] width 153 height 40
click at [90, 141] on link "Plantillas" at bounding box center [144, 146] width 153 height 40
click at [75, 185] on link "Bots" at bounding box center [144, 186] width 153 height 40
drag, startPoint x: 75, startPoint y: 185, endPoint x: 88, endPoint y: 140, distance: 47.6
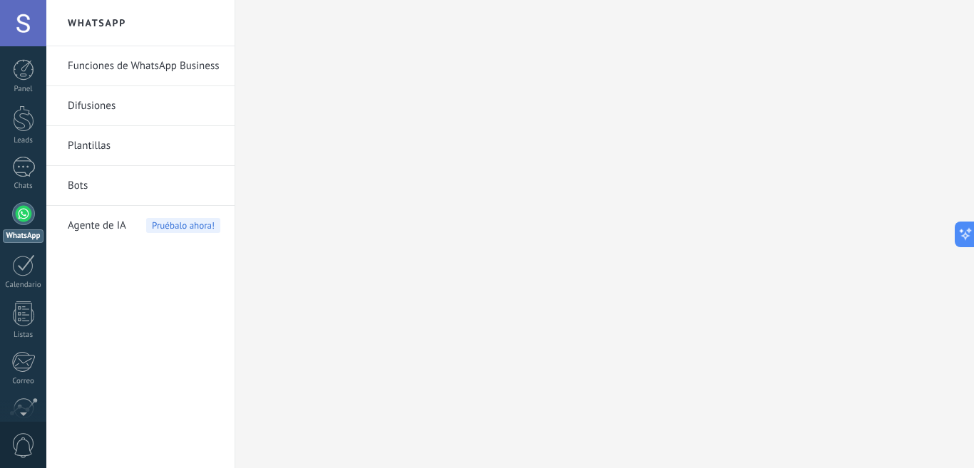
click at [75, 185] on link "Bots" at bounding box center [144, 186] width 153 height 40
click at [88, 140] on link "Plantillas" at bounding box center [144, 146] width 153 height 40
click at [88, 228] on span "Agente de IA" at bounding box center [97, 226] width 58 height 40
click at [89, 146] on link "Plantillas" at bounding box center [144, 146] width 153 height 40
click at [81, 105] on link "Difusiones" at bounding box center [144, 106] width 153 height 40
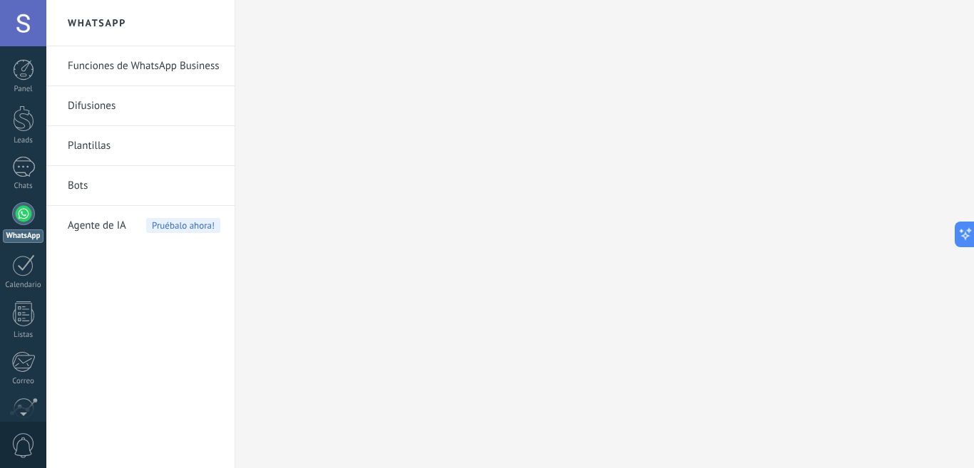
click at [95, 135] on link "Plantillas" at bounding box center [144, 146] width 153 height 40
click at [101, 106] on link "Difusiones" at bounding box center [144, 106] width 153 height 40
click at [96, 107] on link "Difusiones" at bounding box center [144, 106] width 153 height 40
click at [128, 66] on link "Funciones de WhatsApp Business" at bounding box center [144, 66] width 153 height 40
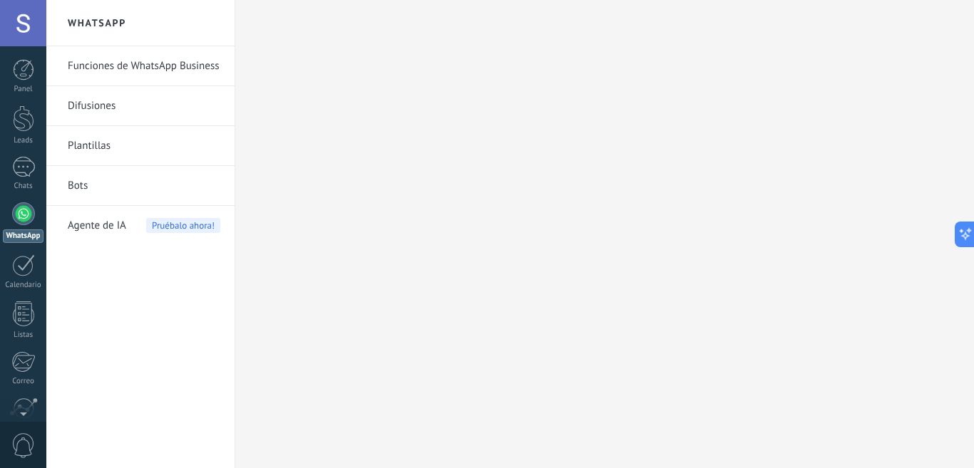
click at [146, 64] on link "Funciones de WhatsApp Business" at bounding box center [144, 66] width 153 height 40
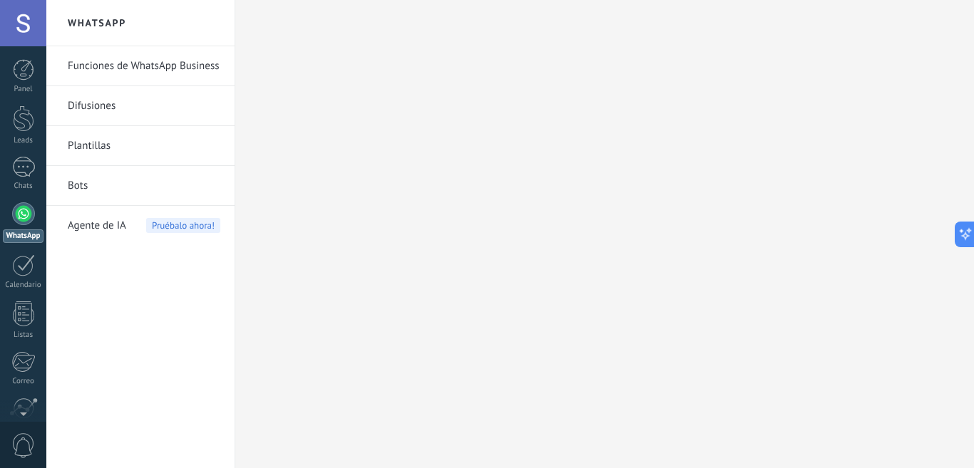
click at [146, 64] on link "Funciones de WhatsApp Business" at bounding box center [144, 66] width 153 height 40
click at [99, 61] on link "Funciones de WhatsApp Business" at bounding box center [144, 66] width 153 height 40
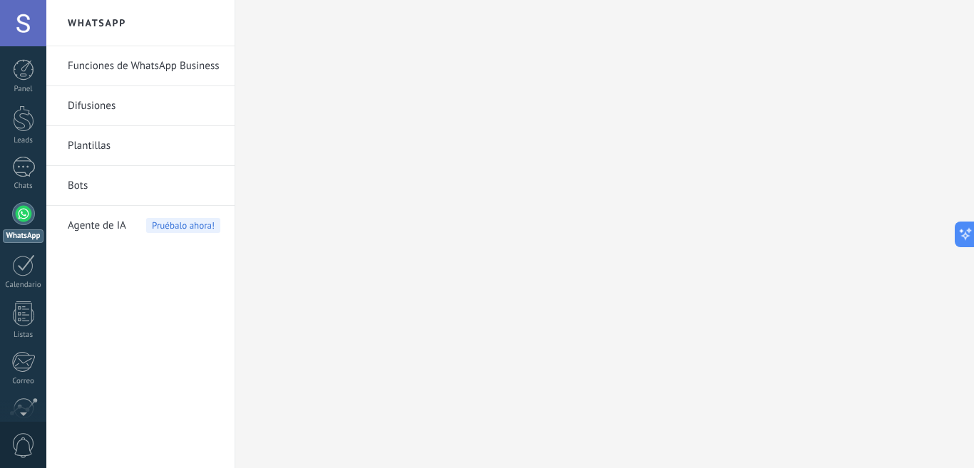
click at [103, 66] on link "Funciones de WhatsApp Business" at bounding box center [144, 66] width 153 height 40
click at [88, 103] on link "Difusiones" at bounding box center [144, 106] width 153 height 40
click at [88, 150] on link "Plantillas" at bounding box center [144, 146] width 153 height 40
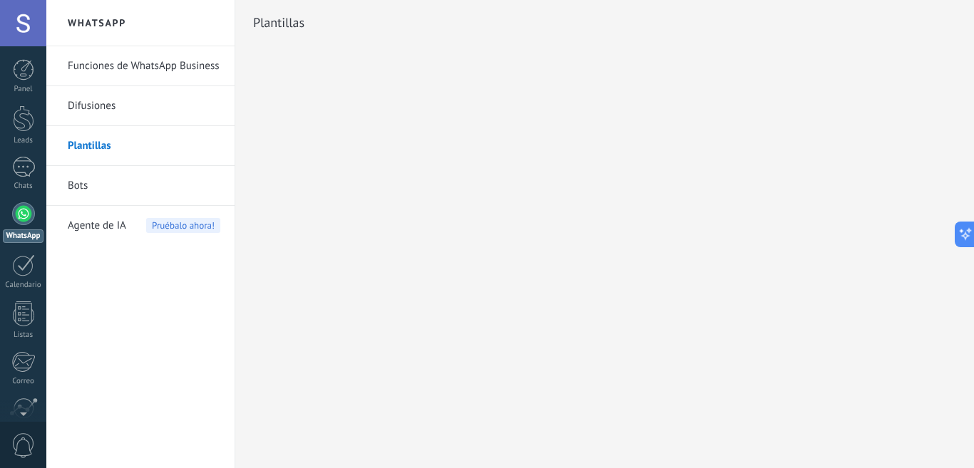
click at [73, 189] on link "Bots" at bounding box center [144, 186] width 153 height 40
click at [16, 174] on div "1" at bounding box center [23, 167] width 23 height 21
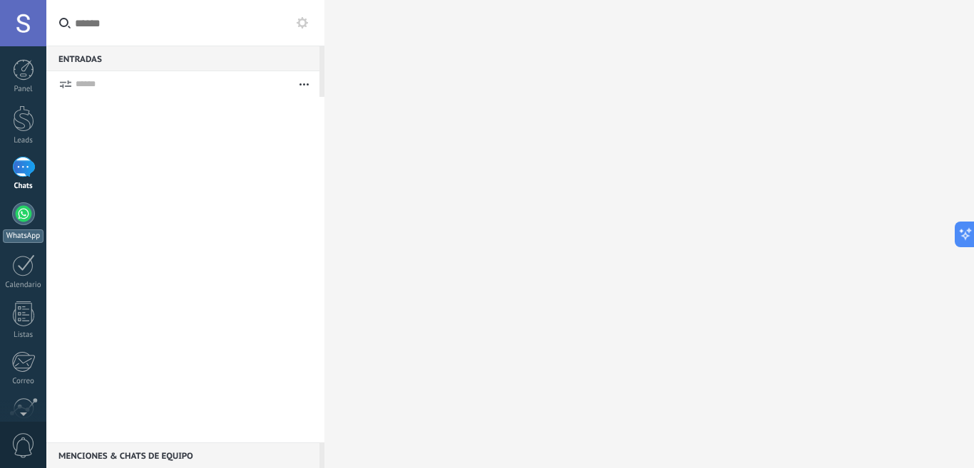
click at [19, 205] on div at bounding box center [23, 213] width 23 height 23
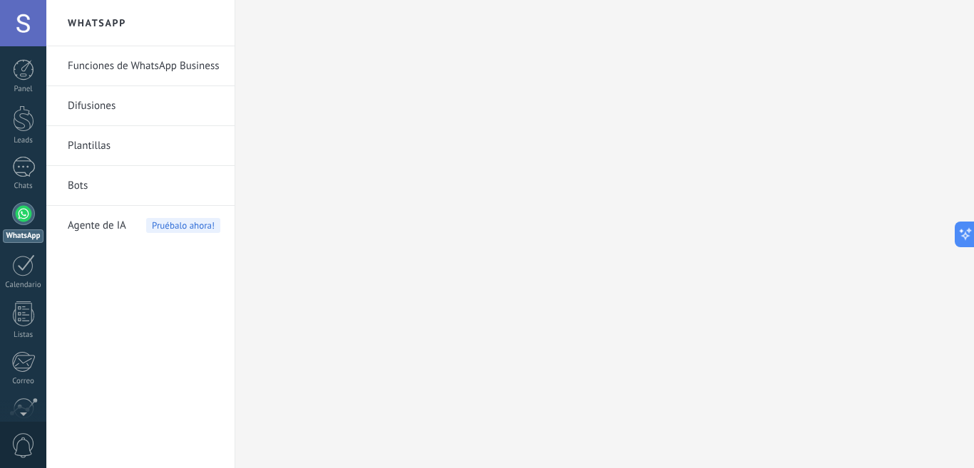
click at [76, 185] on link "Bots" at bounding box center [144, 186] width 153 height 40
click at [551, 185] on div at bounding box center [604, 234] width 739 height 468
click at [897, 238] on div at bounding box center [604, 234] width 739 height 468
click at [969, 233] on button at bounding box center [962, 235] width 26 height 26
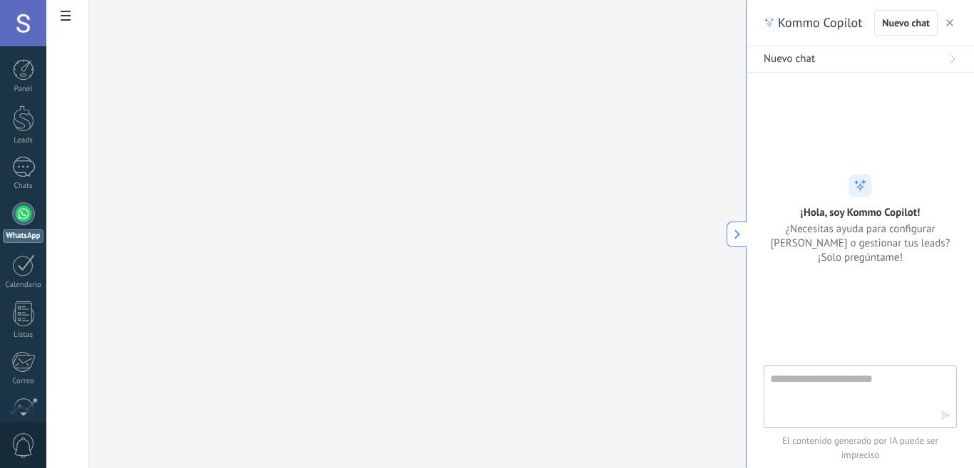
drag, startPoint x: 963, startPoint y: 231, endPoint x: 763, endPoint y: 243, distance: 200.0
click at [763, 243] on div "Kommo Copilot Nuevo chat Nuevo chat ¡Hola, soy Kommo Copilot! ¿Necesitas ayuda …" at bounding box center [860, 234] width 228 height 468
click at [821, 411] on textarea at bounding box center [850, 396] width 160 height 51
type textarea "**********"
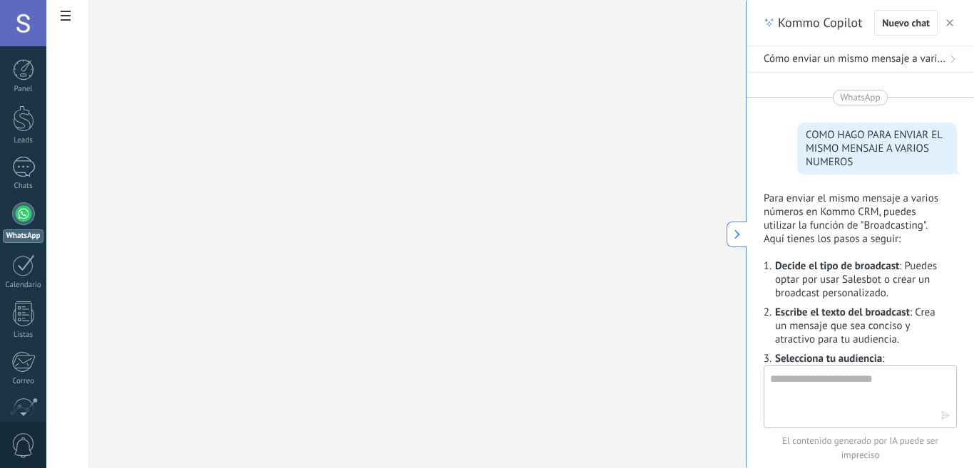
scroll to position [567, 0]
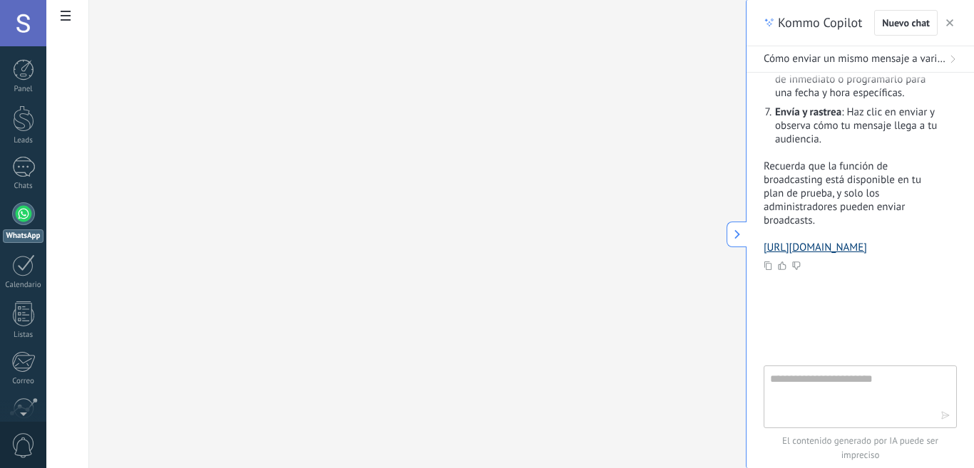
click at [826, 241] on link "[URL][DOMAIN_NAME]" at bounding box center [814, 248] width 103 height 14
